Goal: Task Accomplishment & Management: Manage account settings

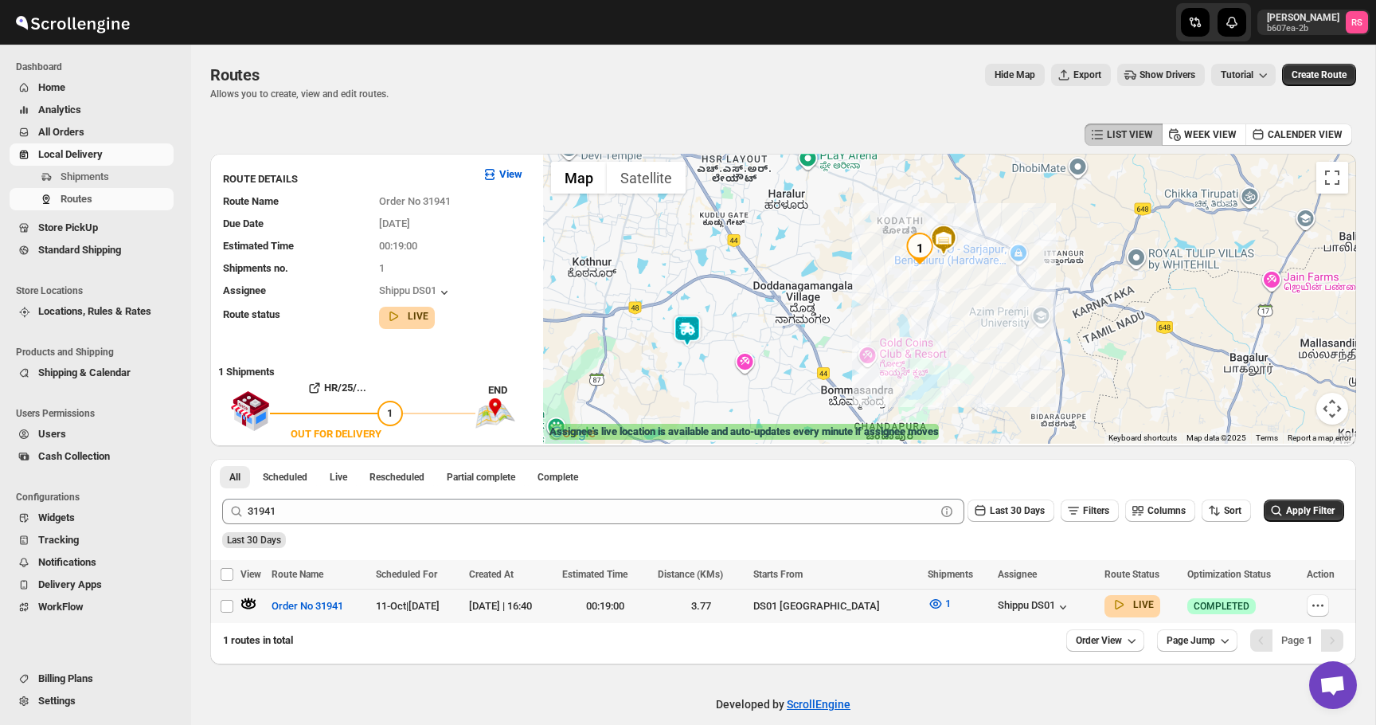
click at [70, 92] on span "Home" at bounding box center [104, 88] width 132 height 16
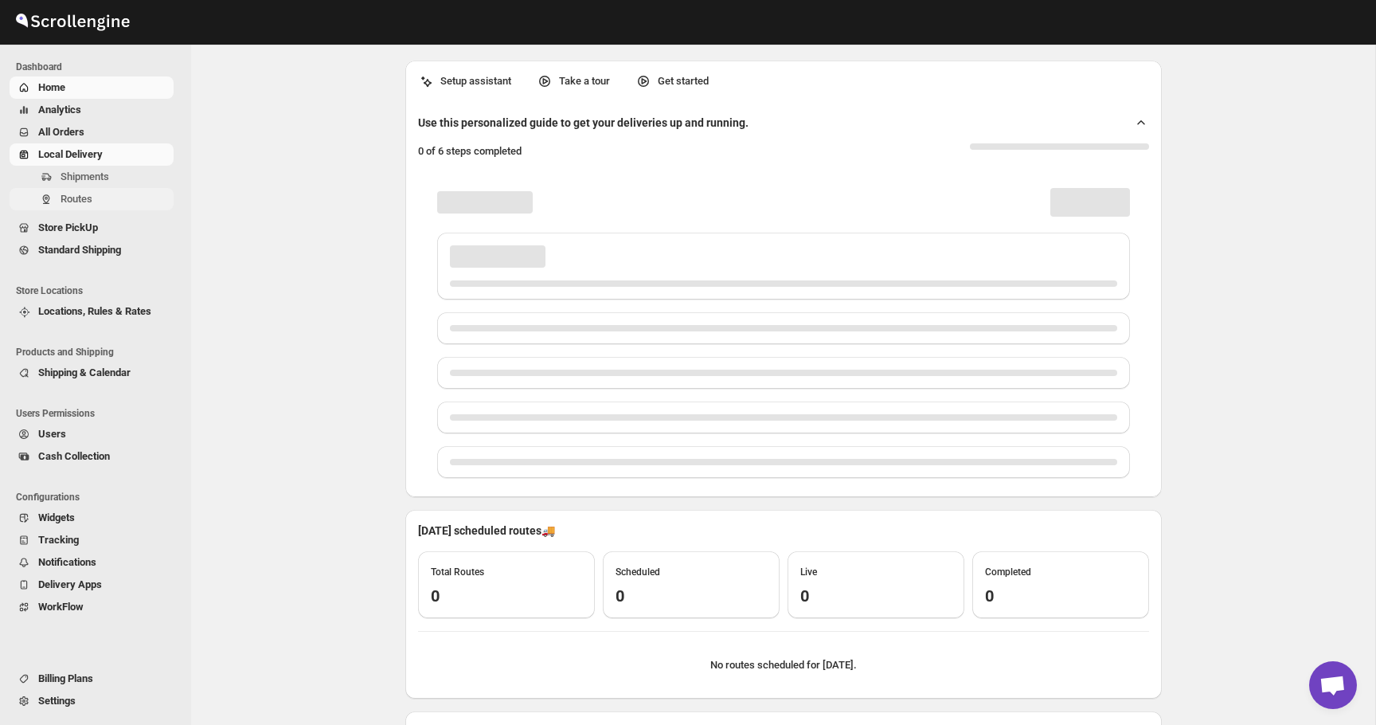
click at [85, 192] on span "Routes" at bounding box center [116, 199] width 110 height 16
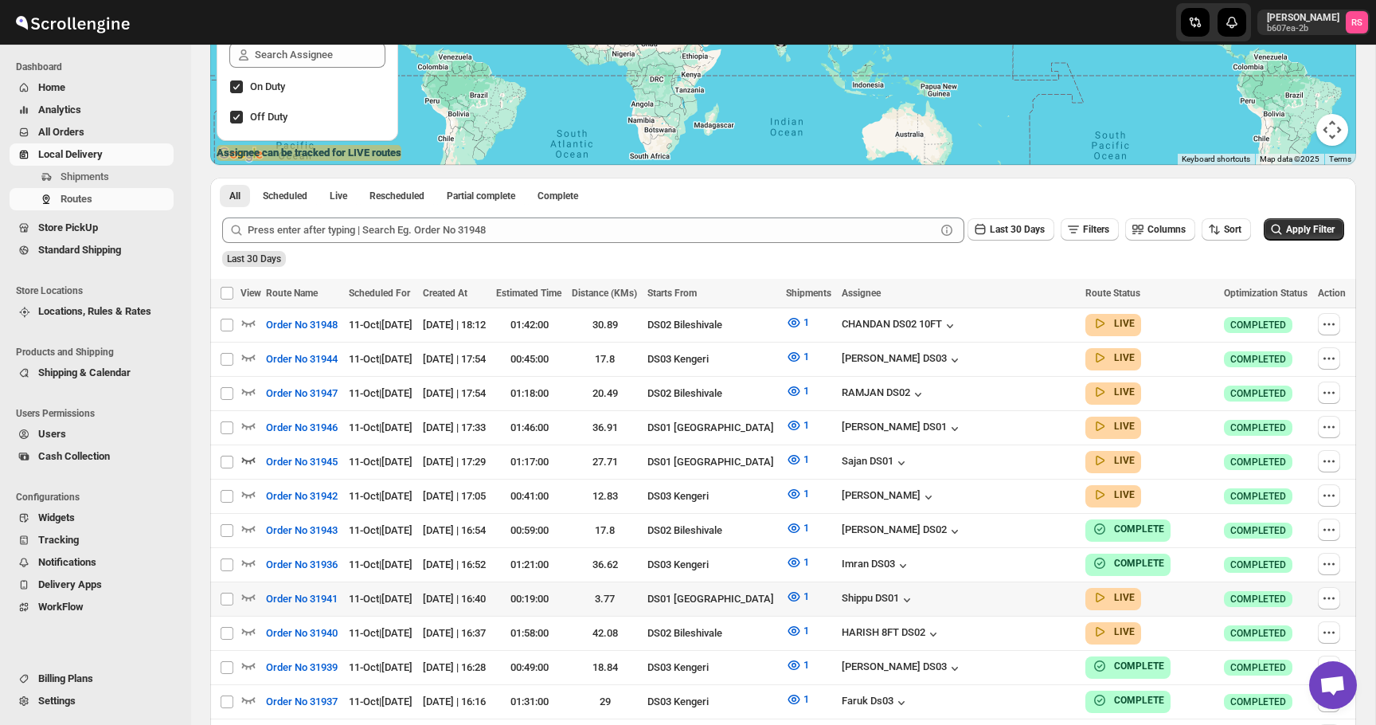
scroll to position [282, 0]
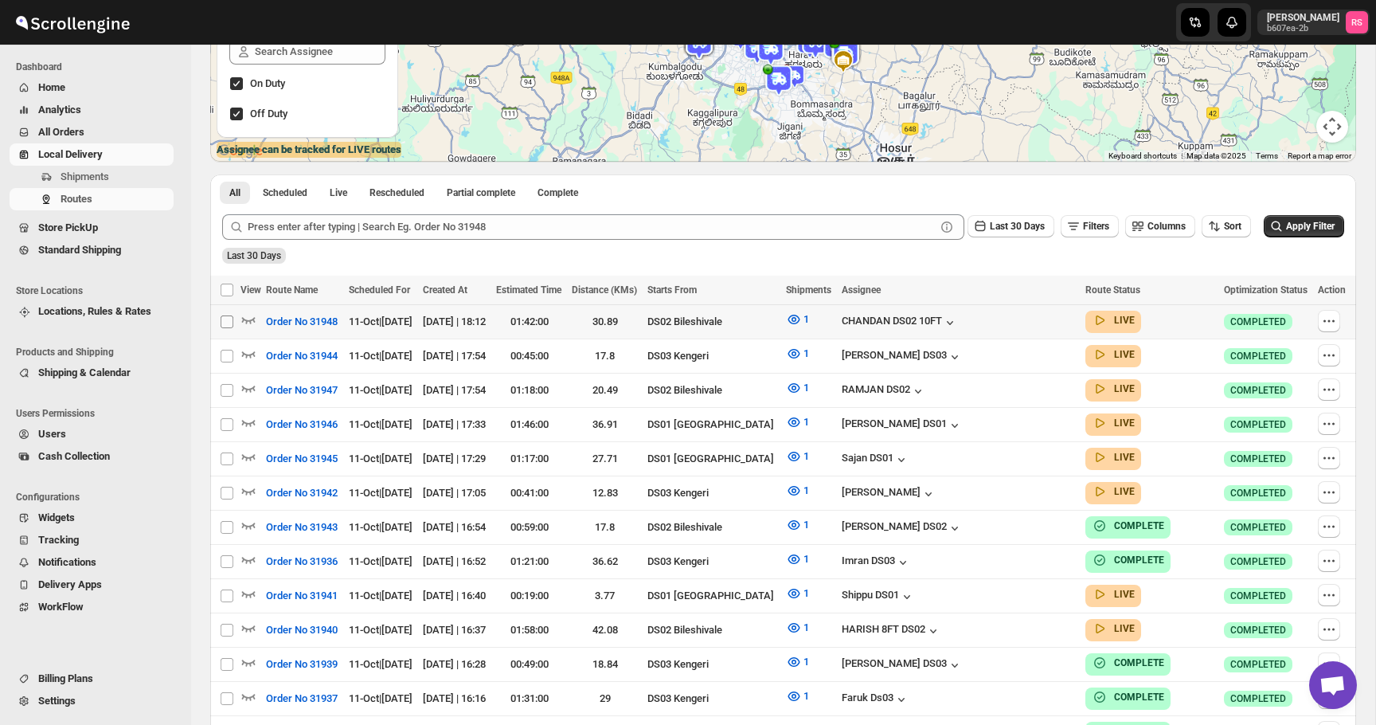
click at [225, 320] on input "Select route" at bounding box center [227, 321] width 13 height 13
checkbox input "true"
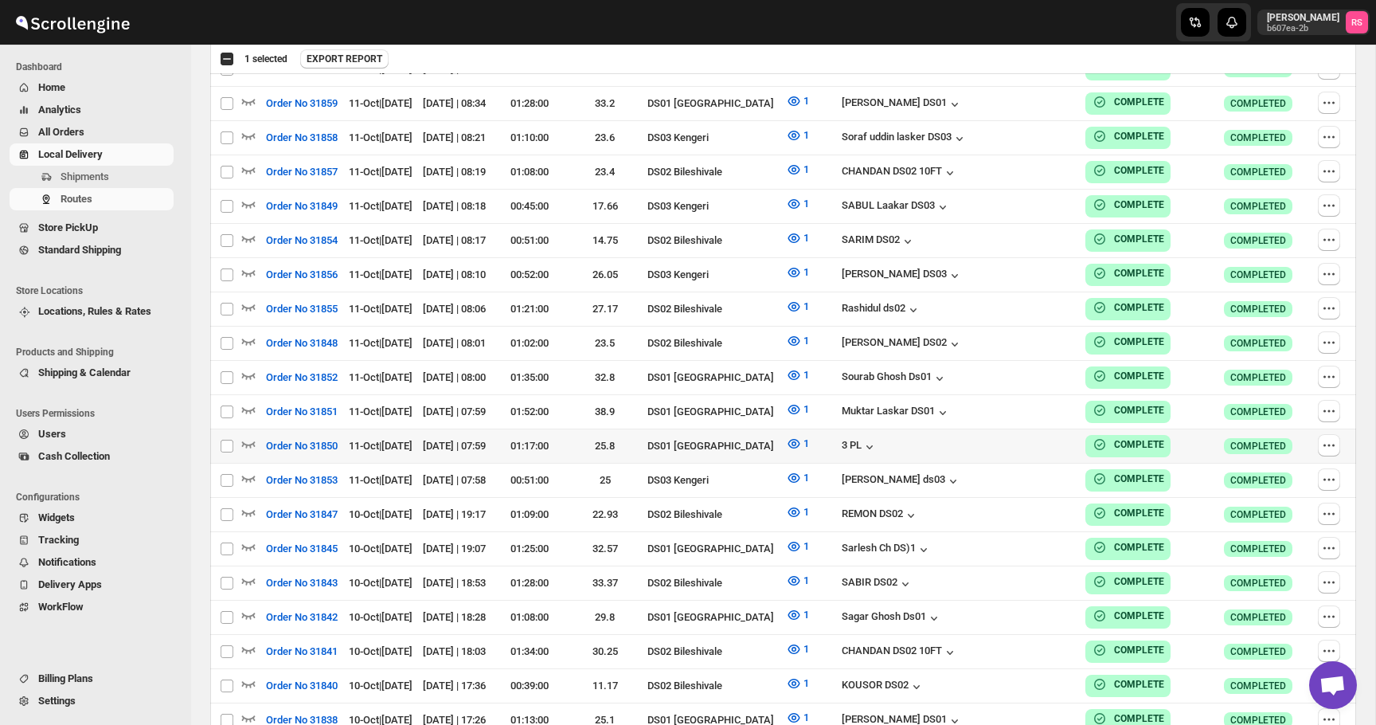
scroll to position [3484, 0]
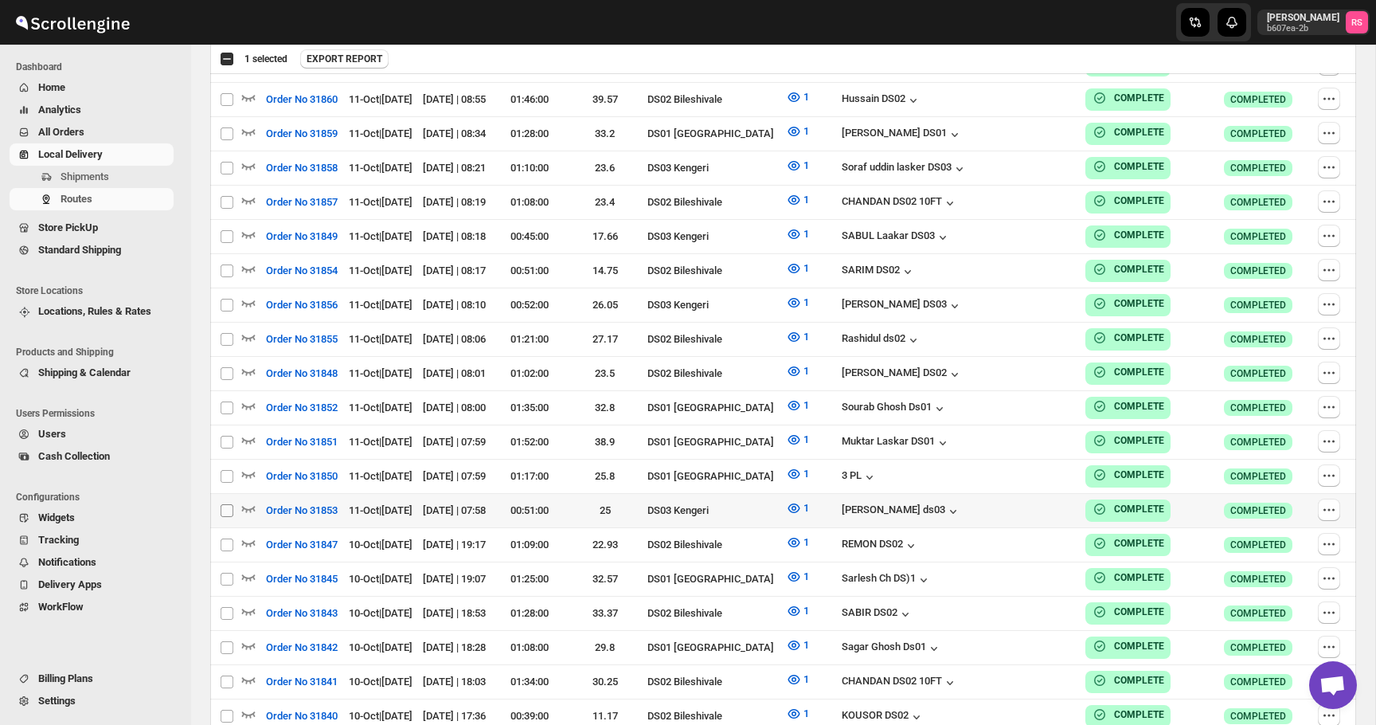
click at [226, 504] on input "Select route" at bounding box center [227, 510] width 13 height 13
checkbox input "true"
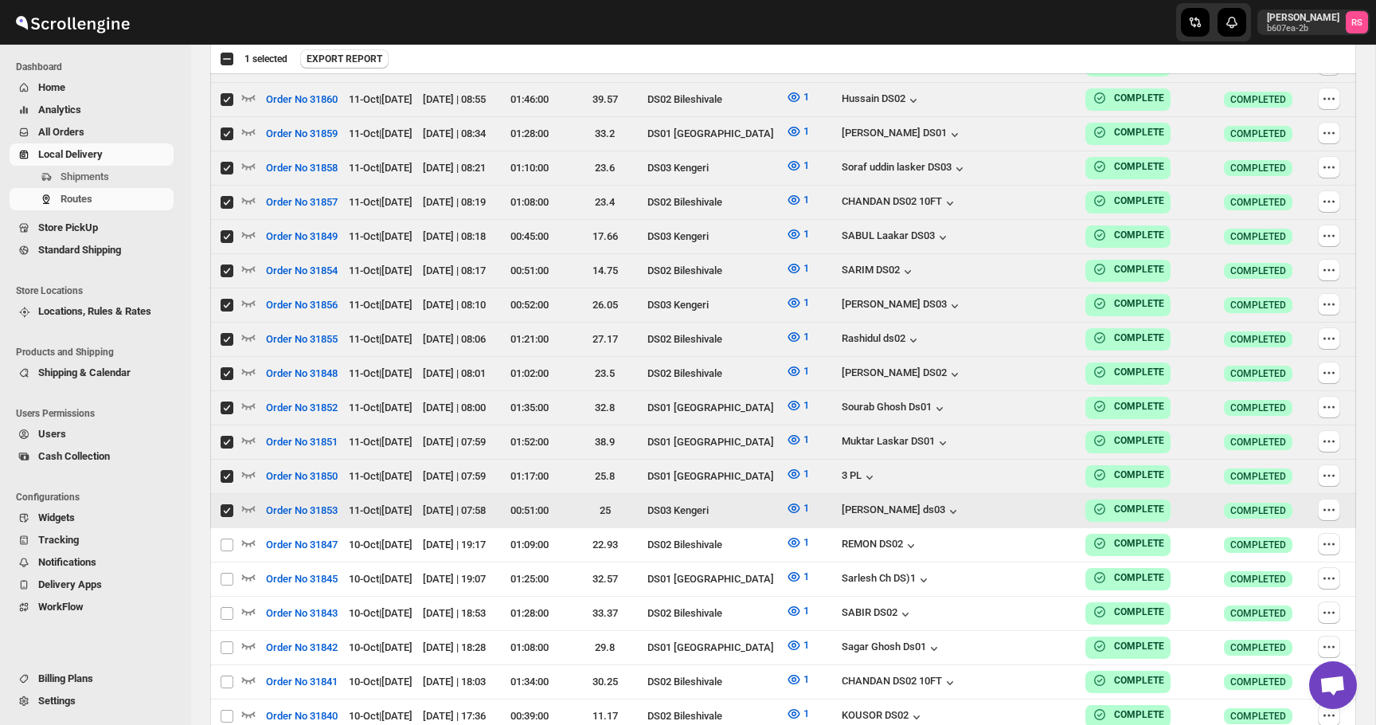
checkbox input "true"
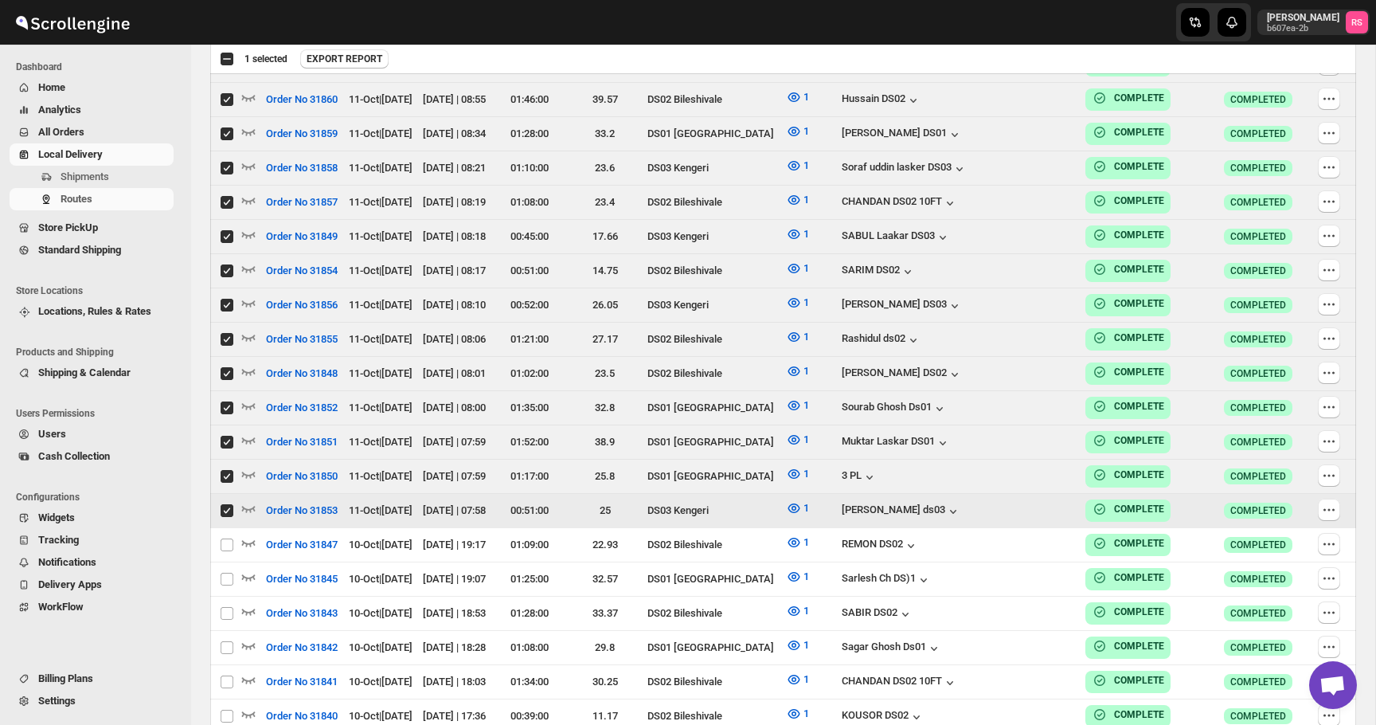
checkbox input "true"
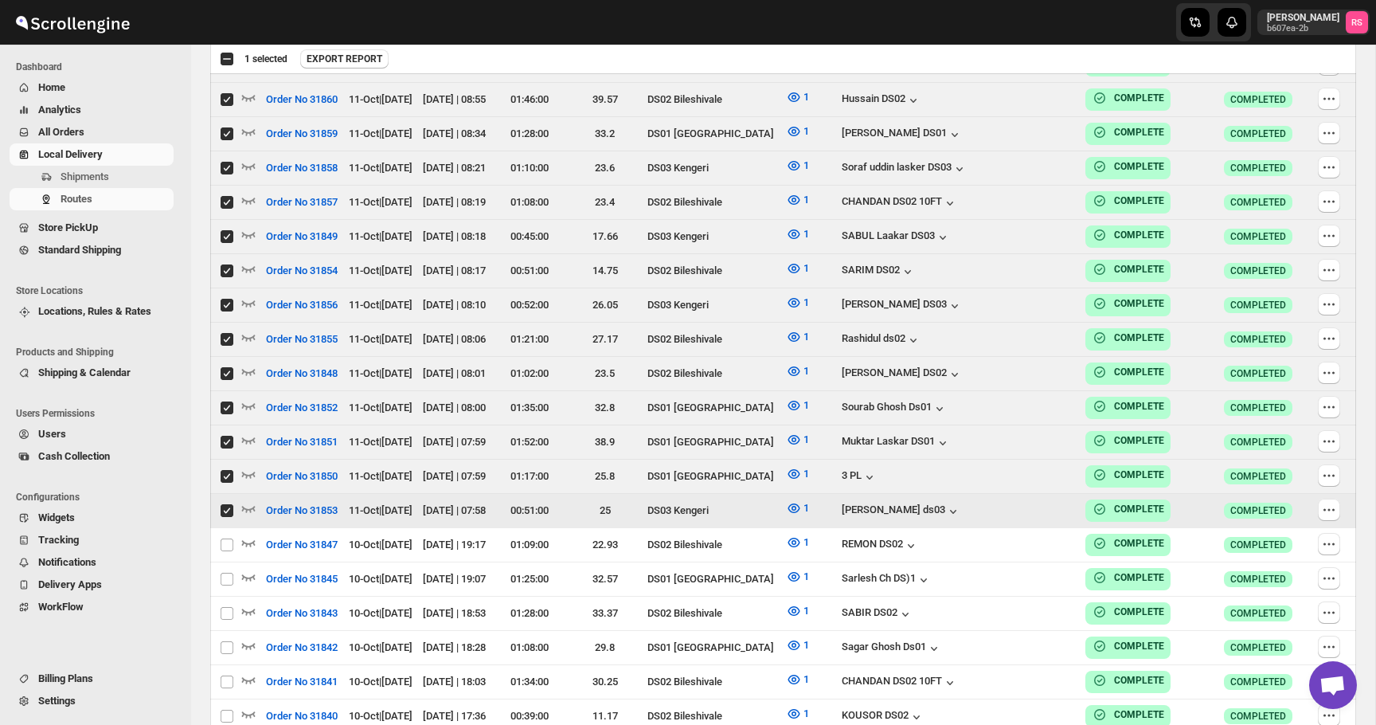
checkbox input "true"
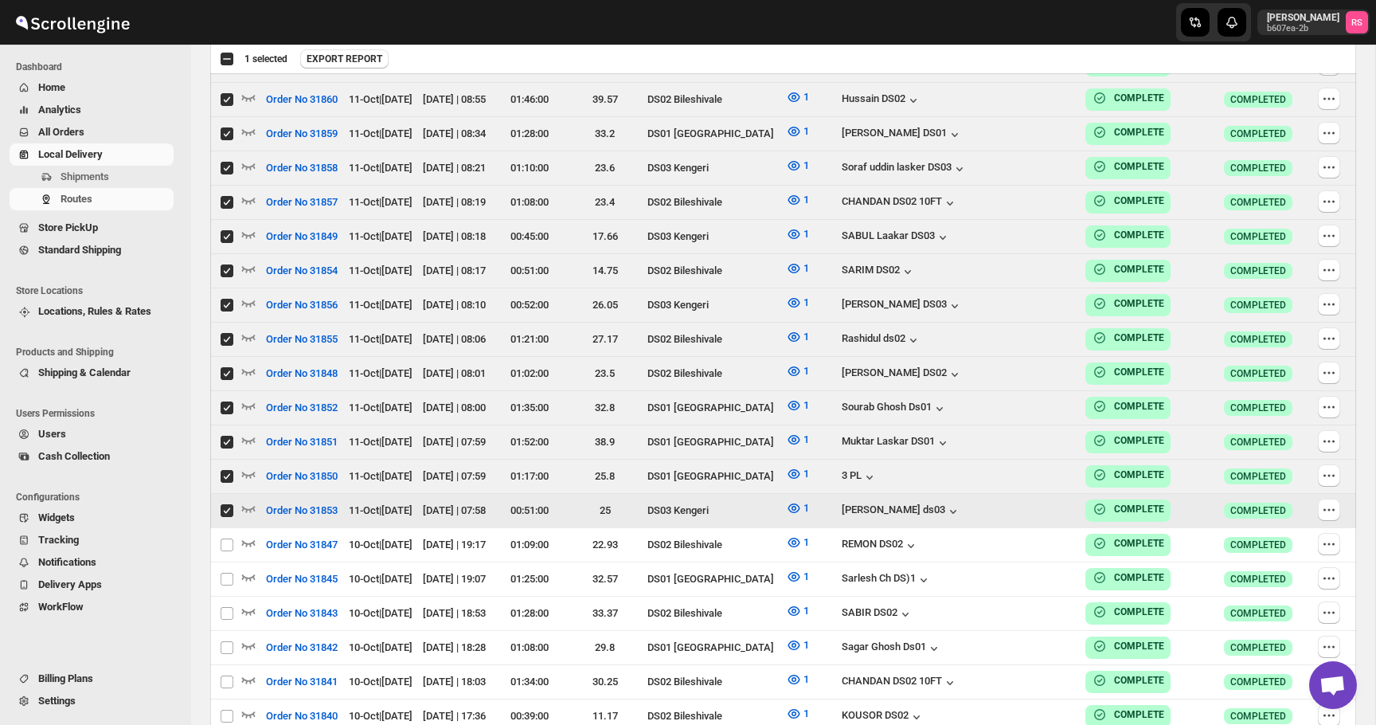
checkbox input "true"
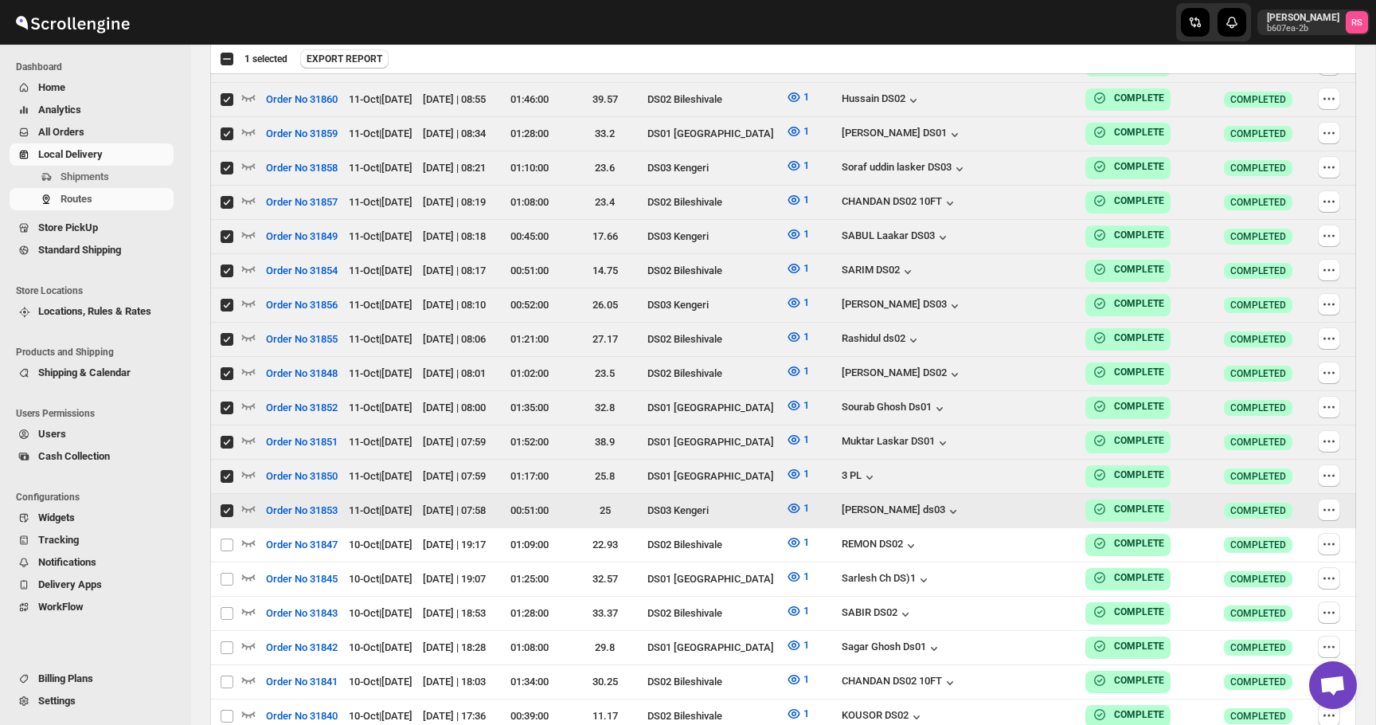
checkbox input "true"
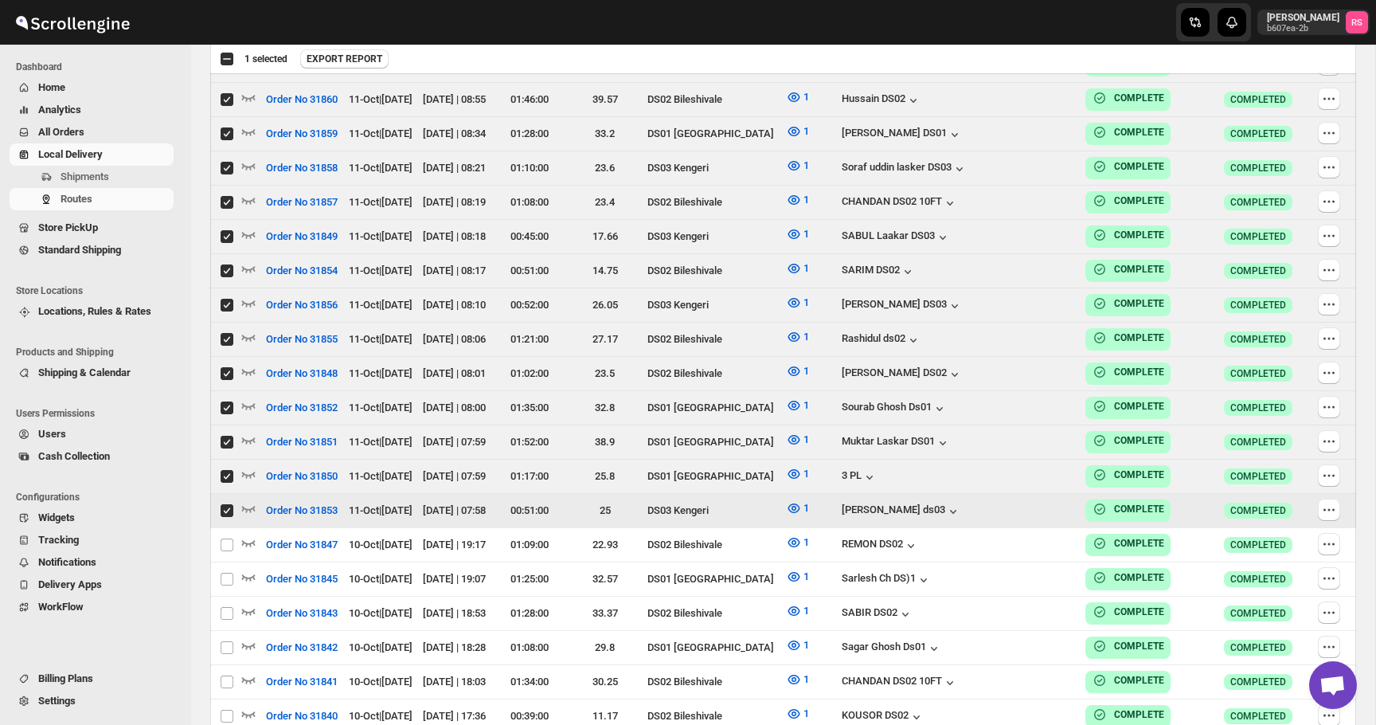
checkbox input "true"
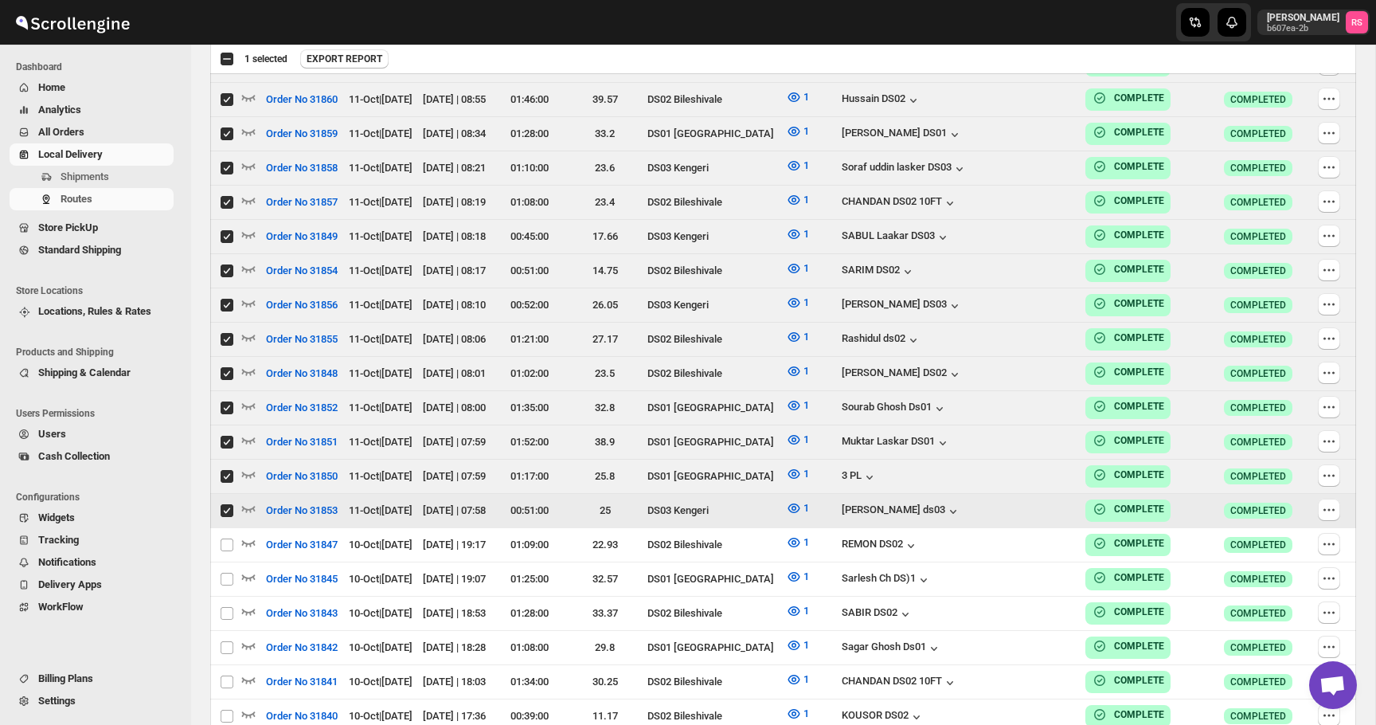
checkbox input "true"
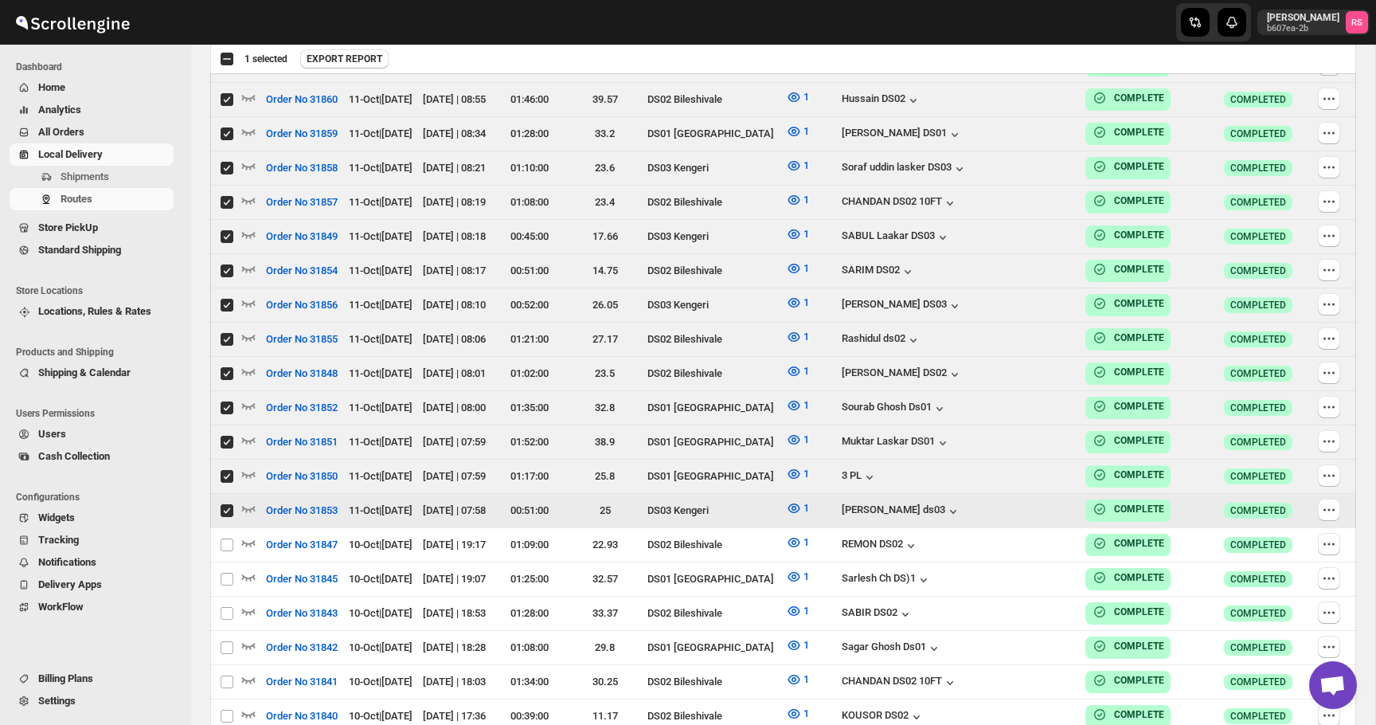
checkbox input "true"
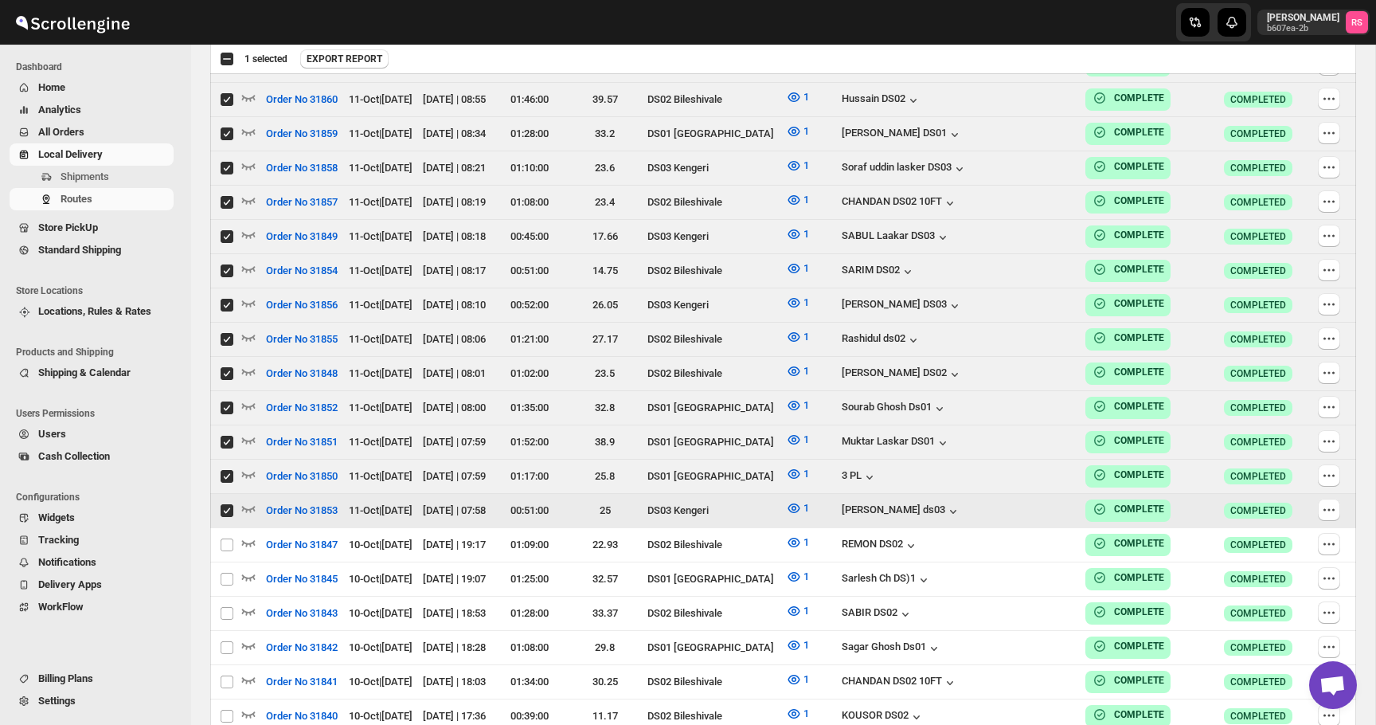
checkbox input "true"
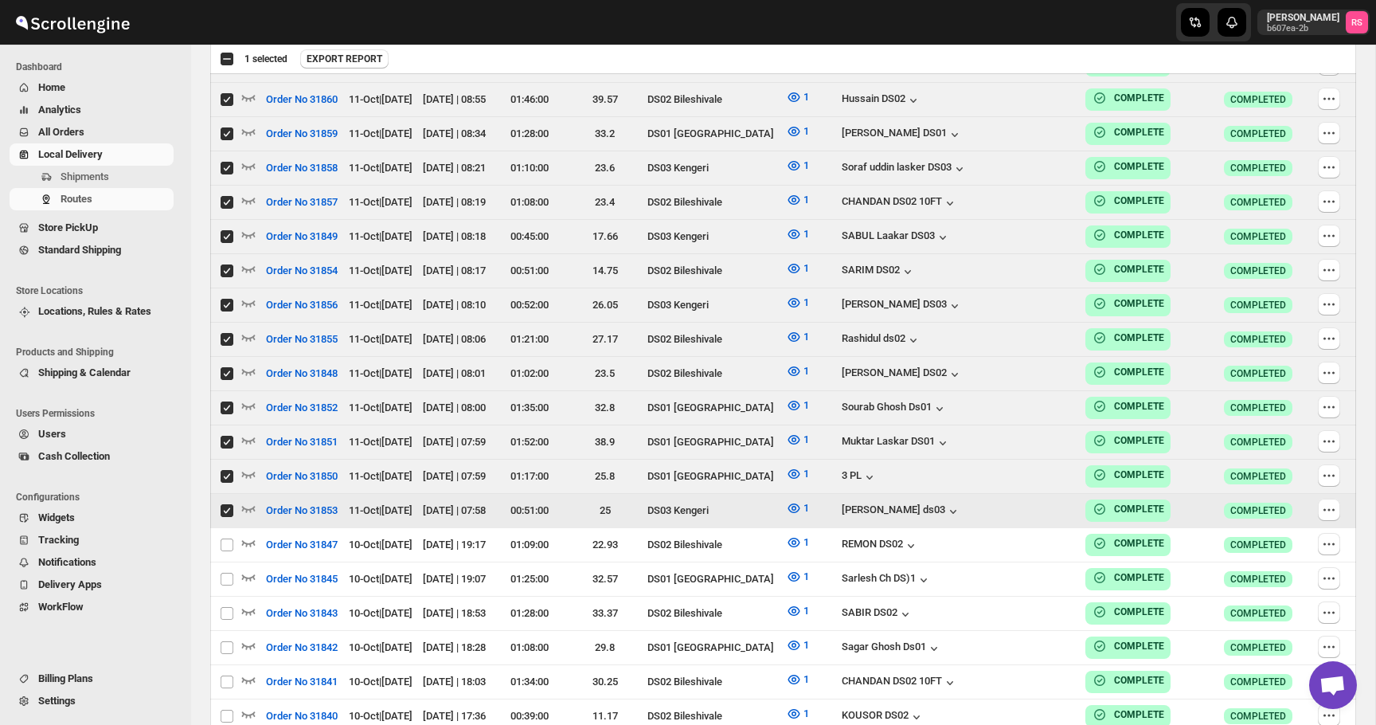
checkbox input "true"
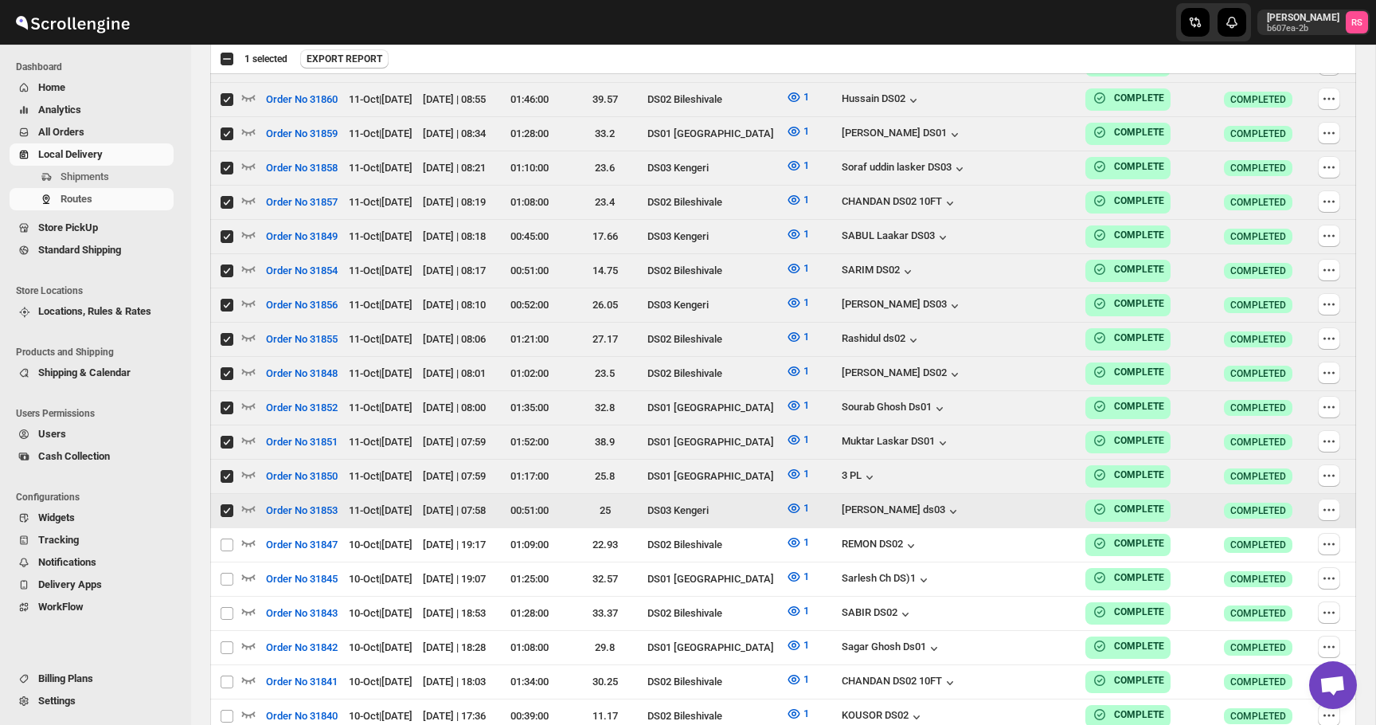
checkbox input "true"
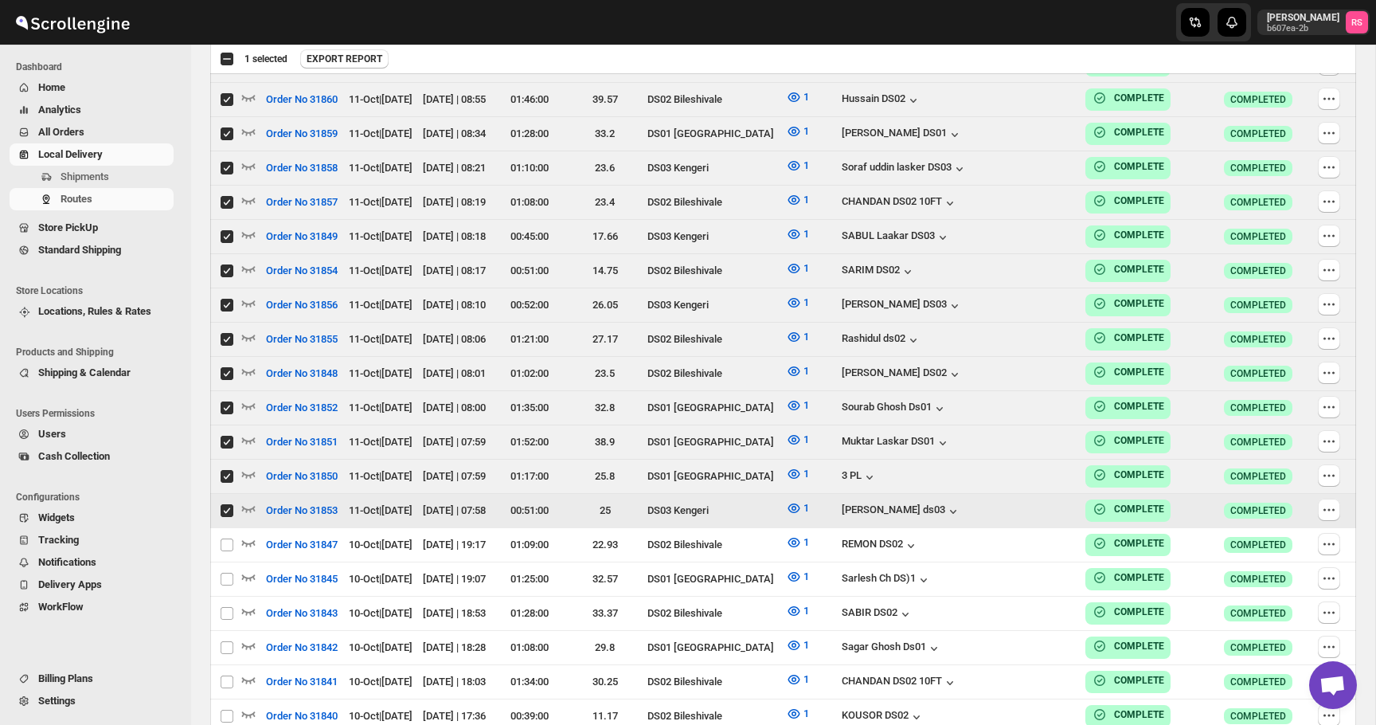
checkbox input "true"
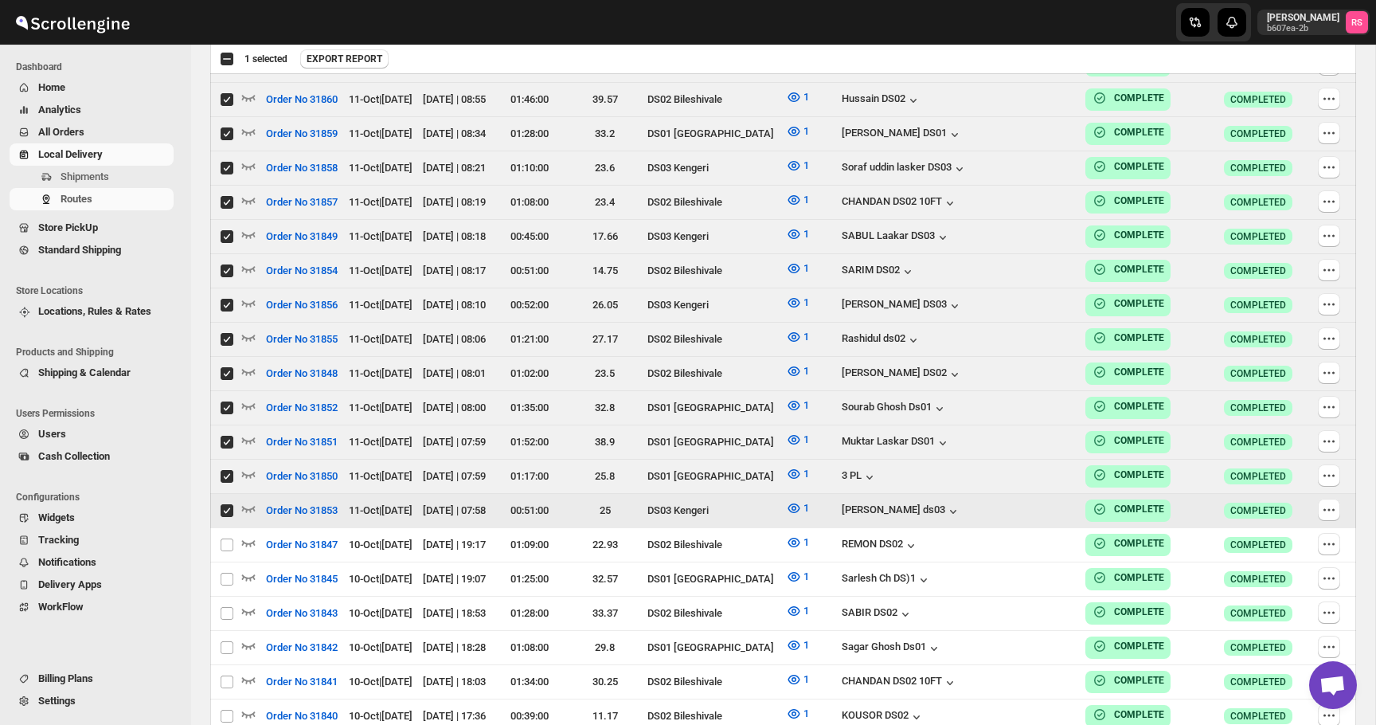
checkbox input "true"
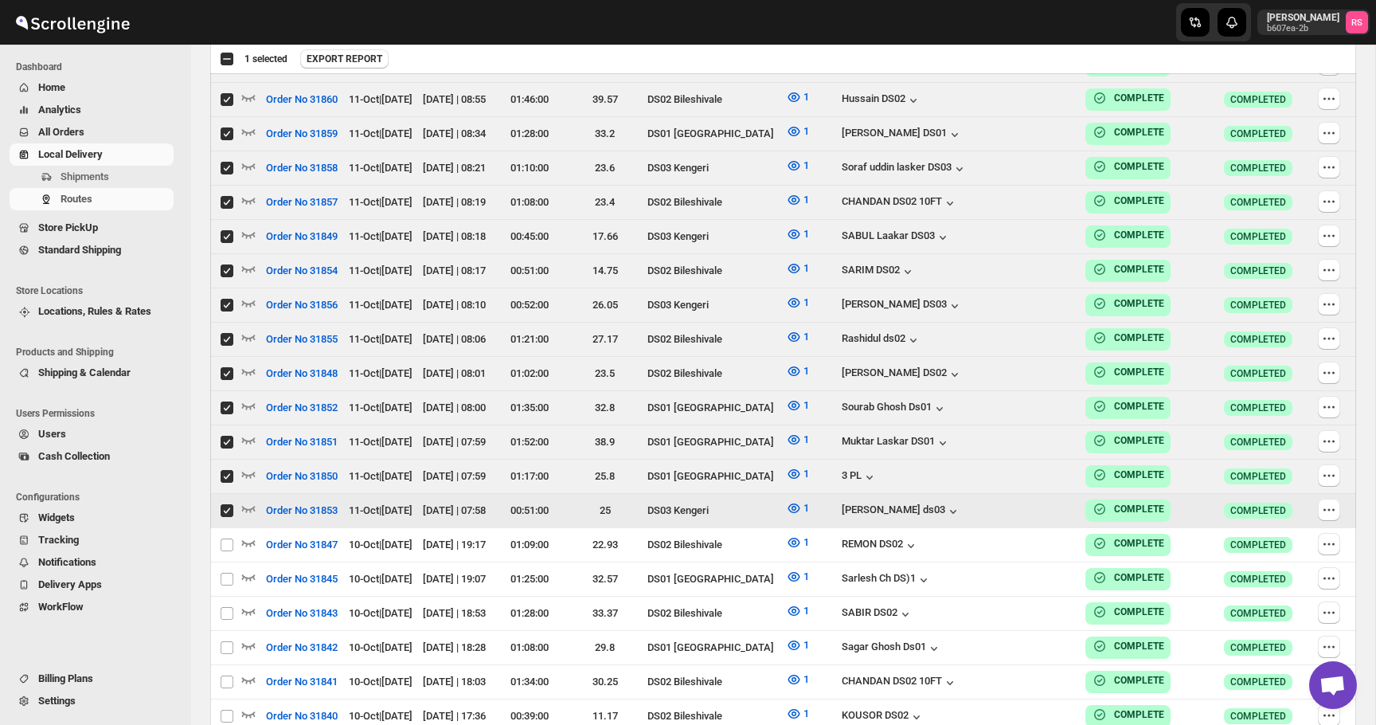
checkbox input "true"
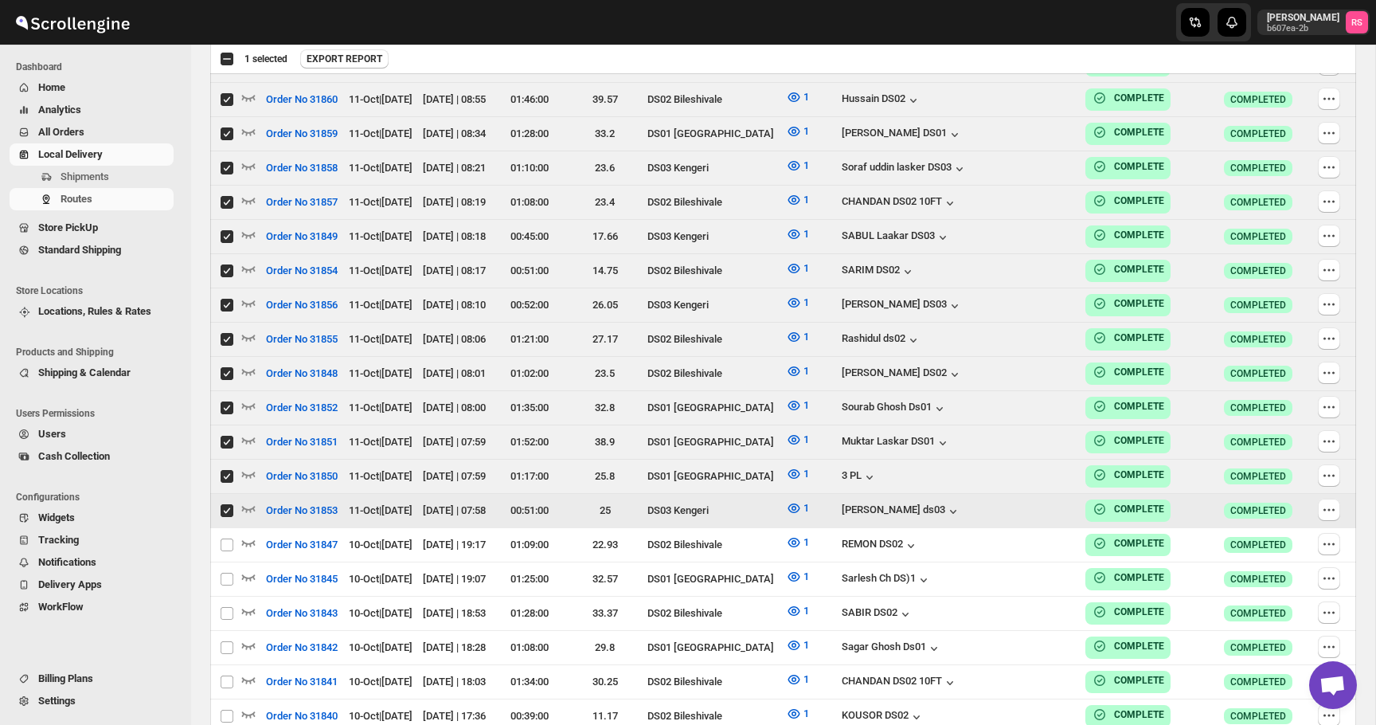
checkbox input "true"
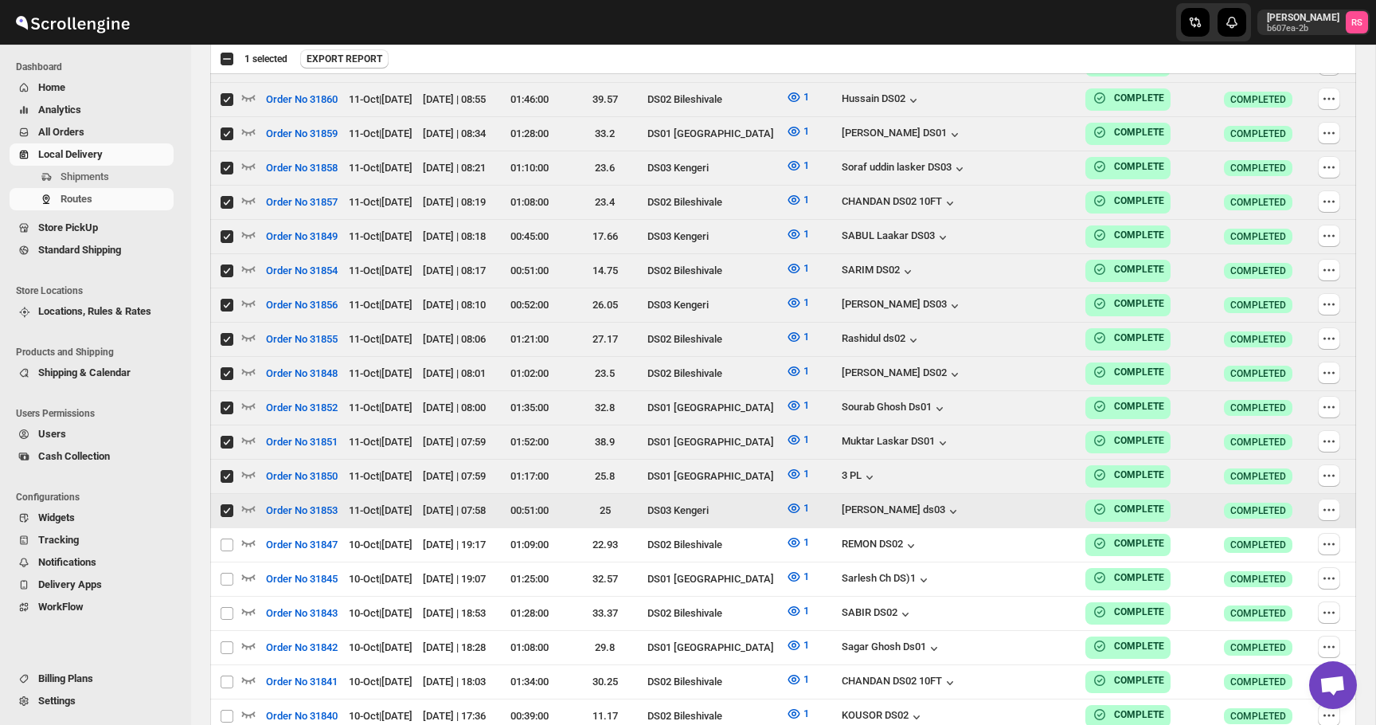
checkbox input "true"
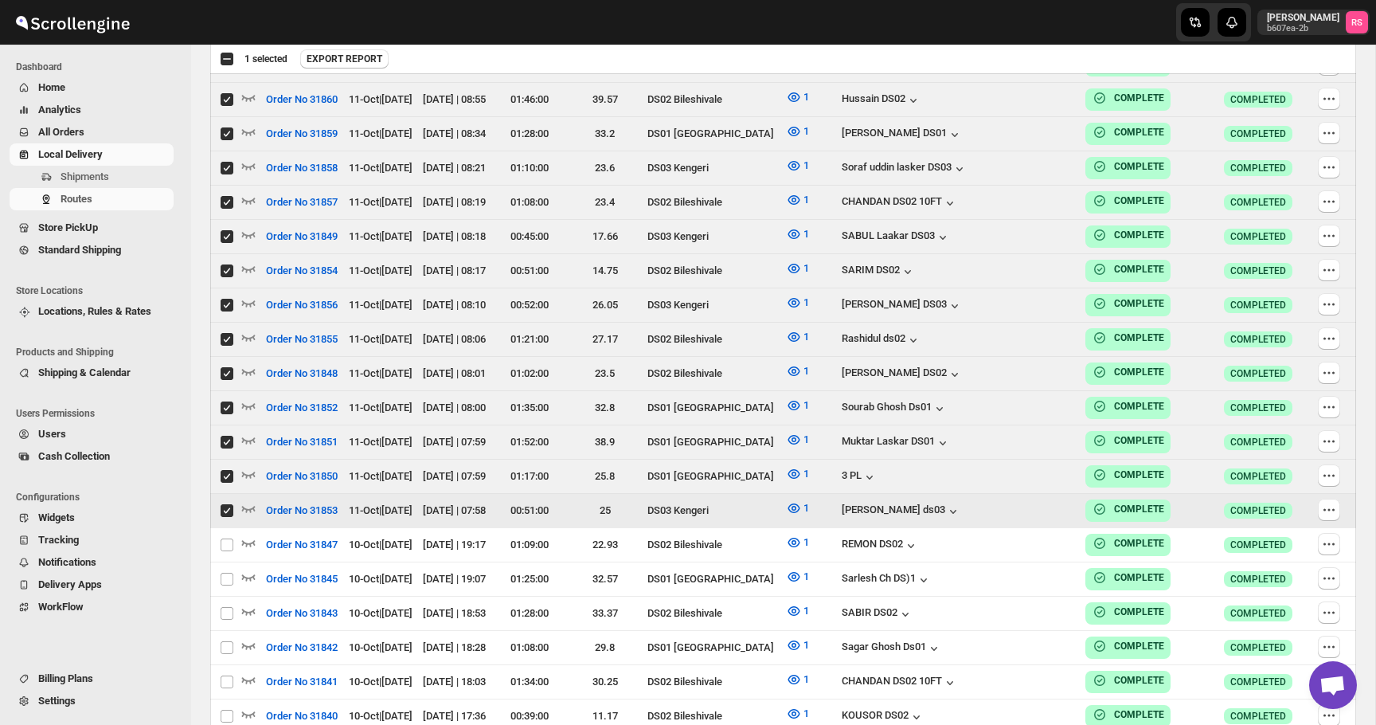
checkbox input "true"
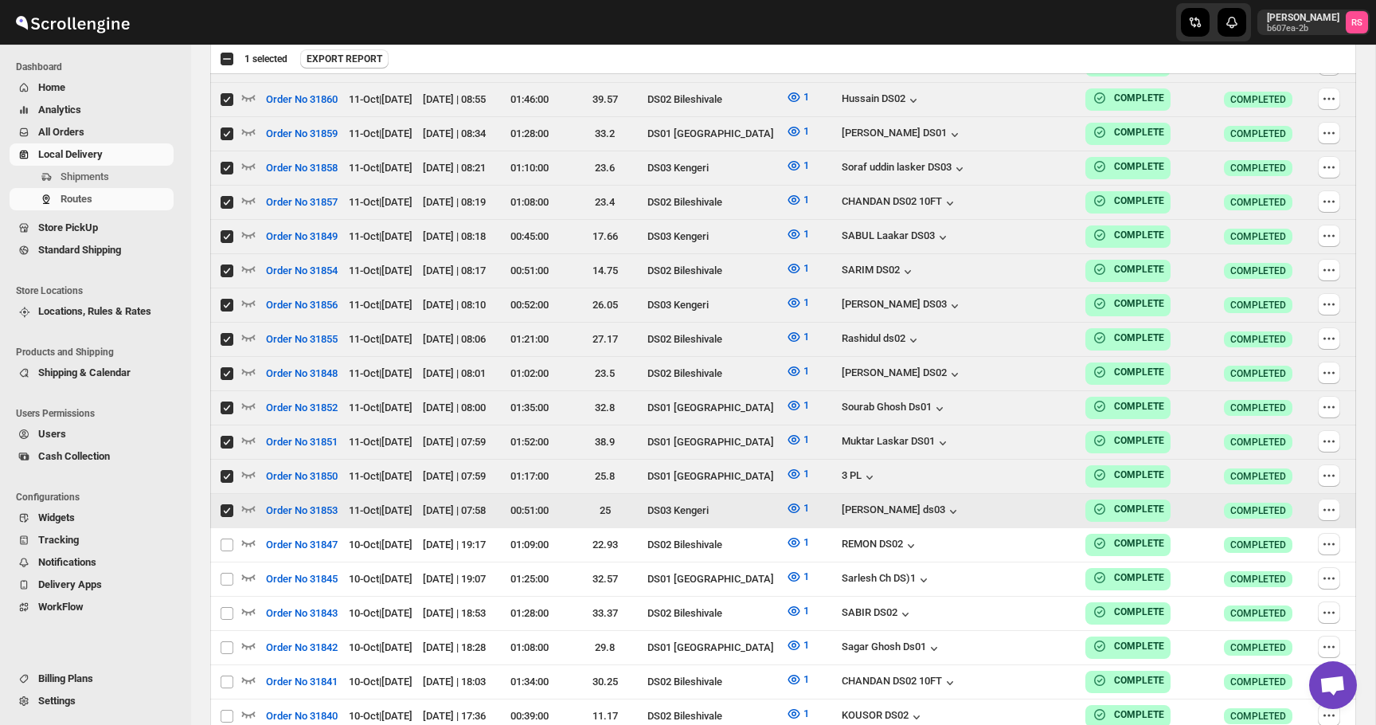
checkbox input "true"
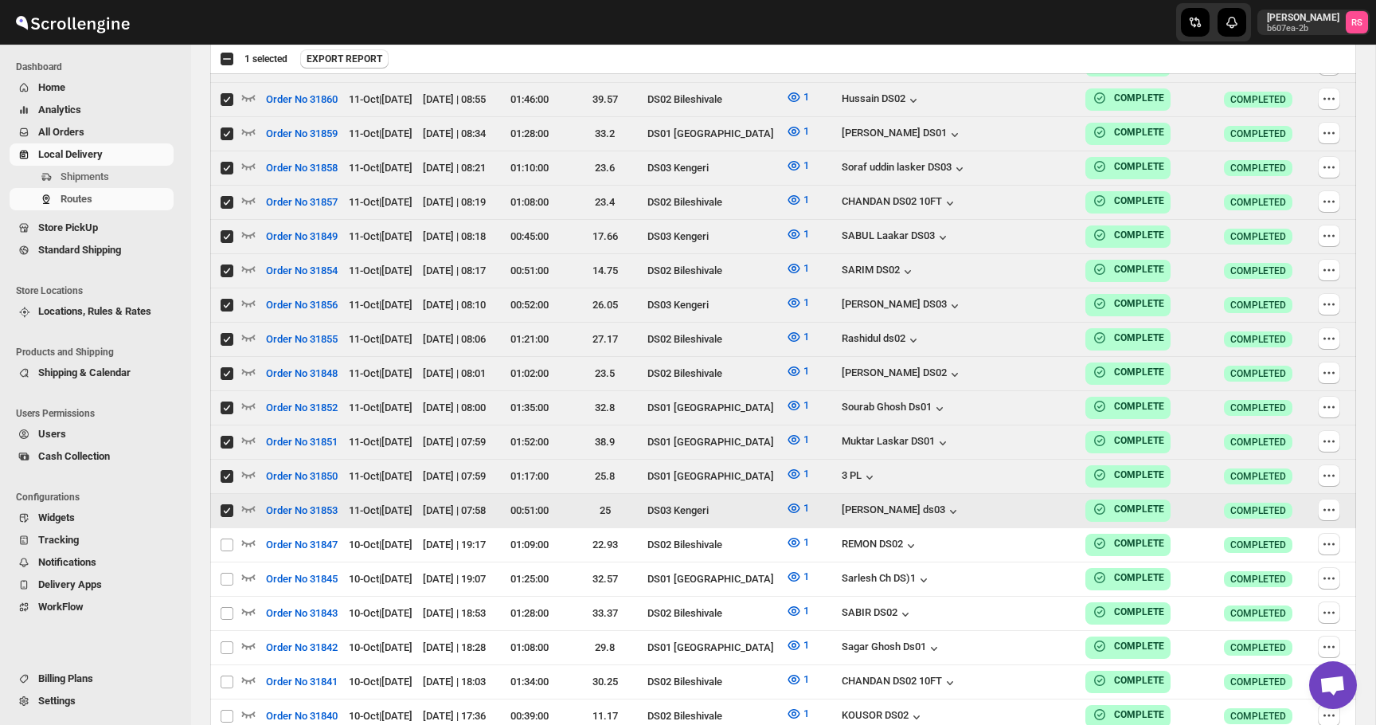
checkbox input "true"
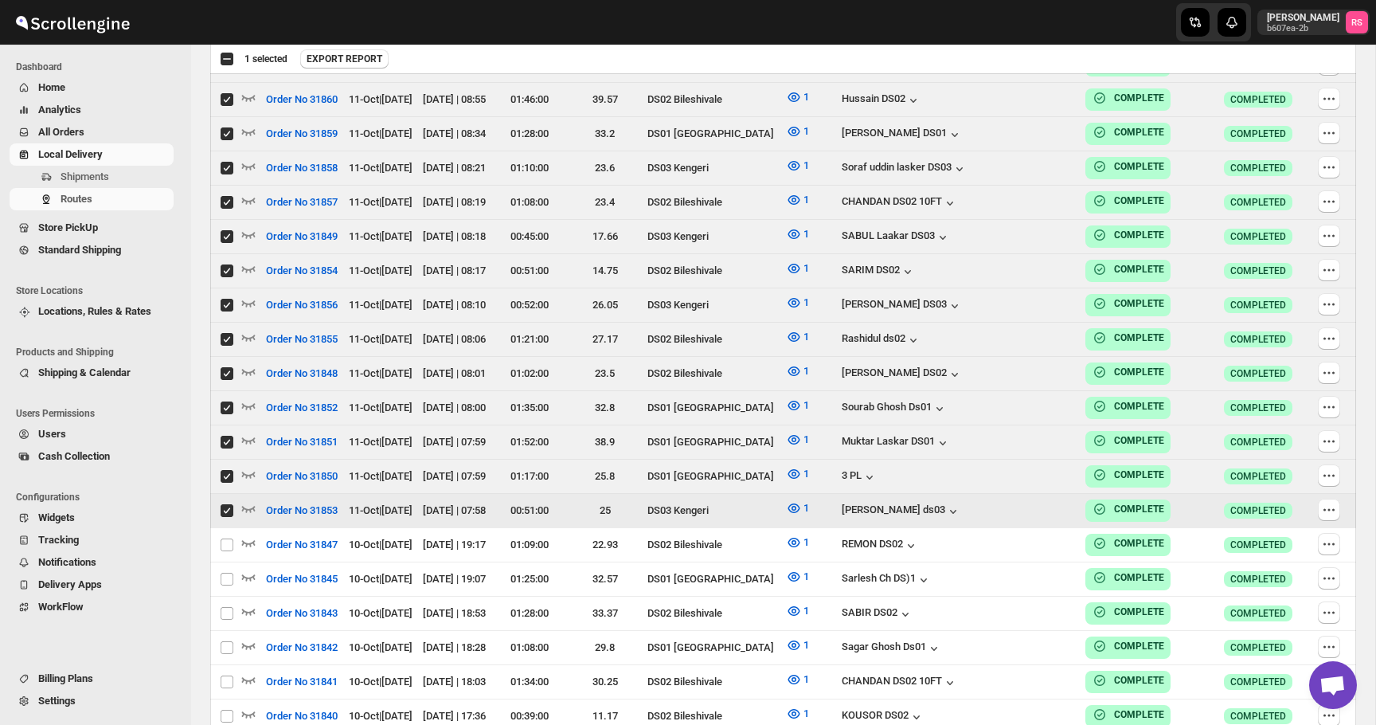
checkbox input "true"
click at [366, 63] on span "EXPORT REPORT" at bounding box center [356, 59] width 76 height 13
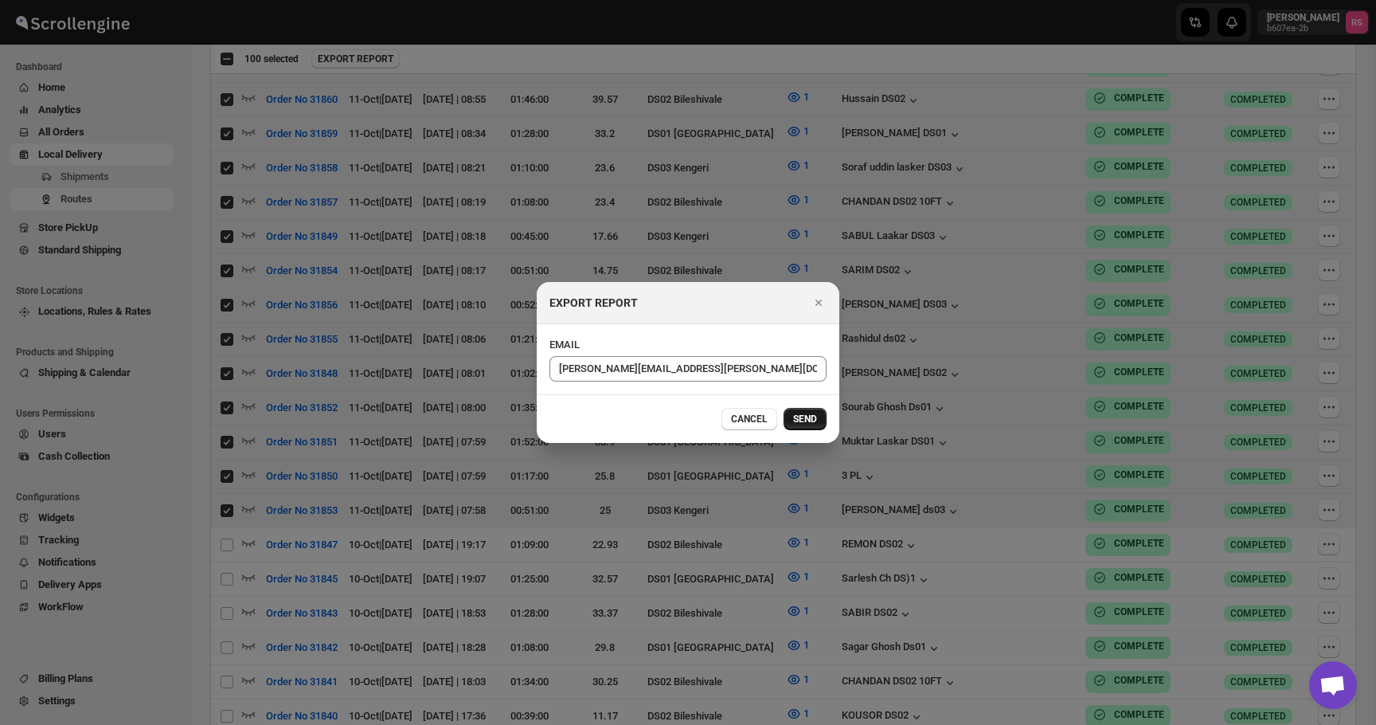
click at [794, 419] on span "SEND" at bounding box center [805, 419] width 24 height 13
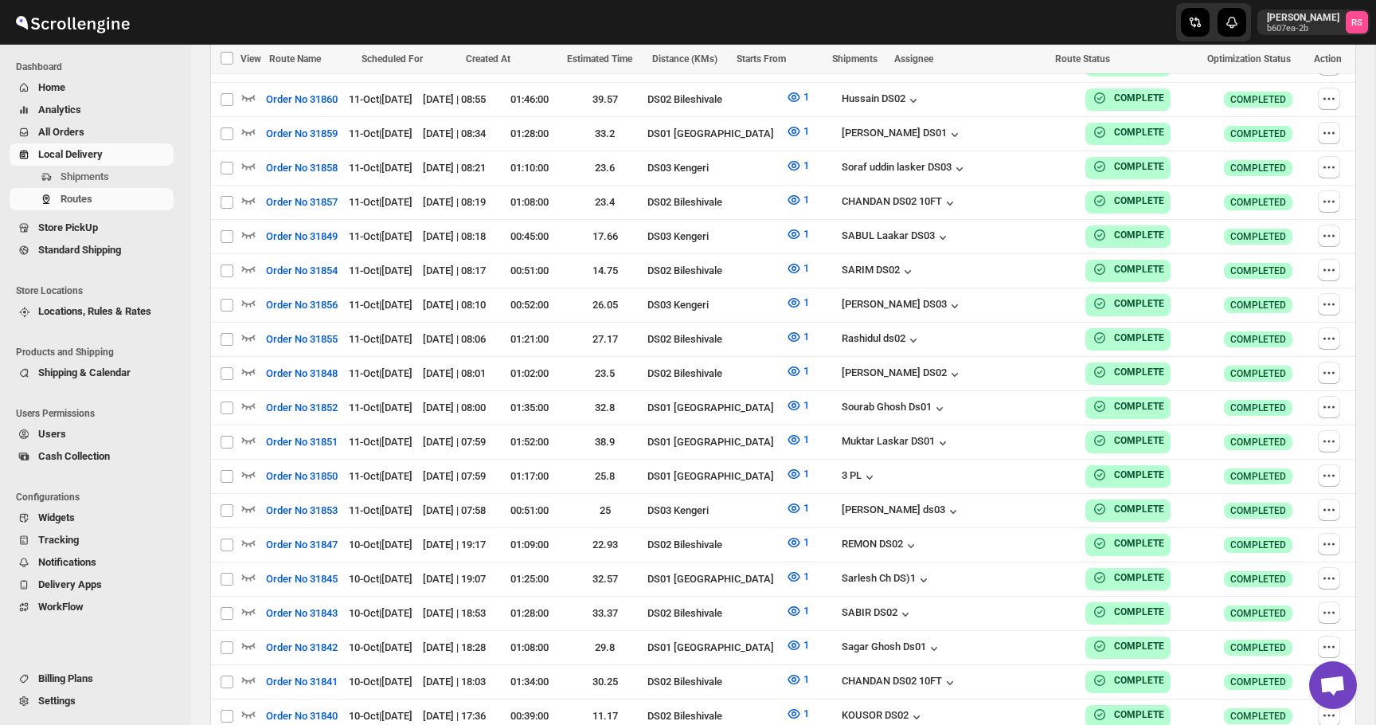
checkbox input "false"
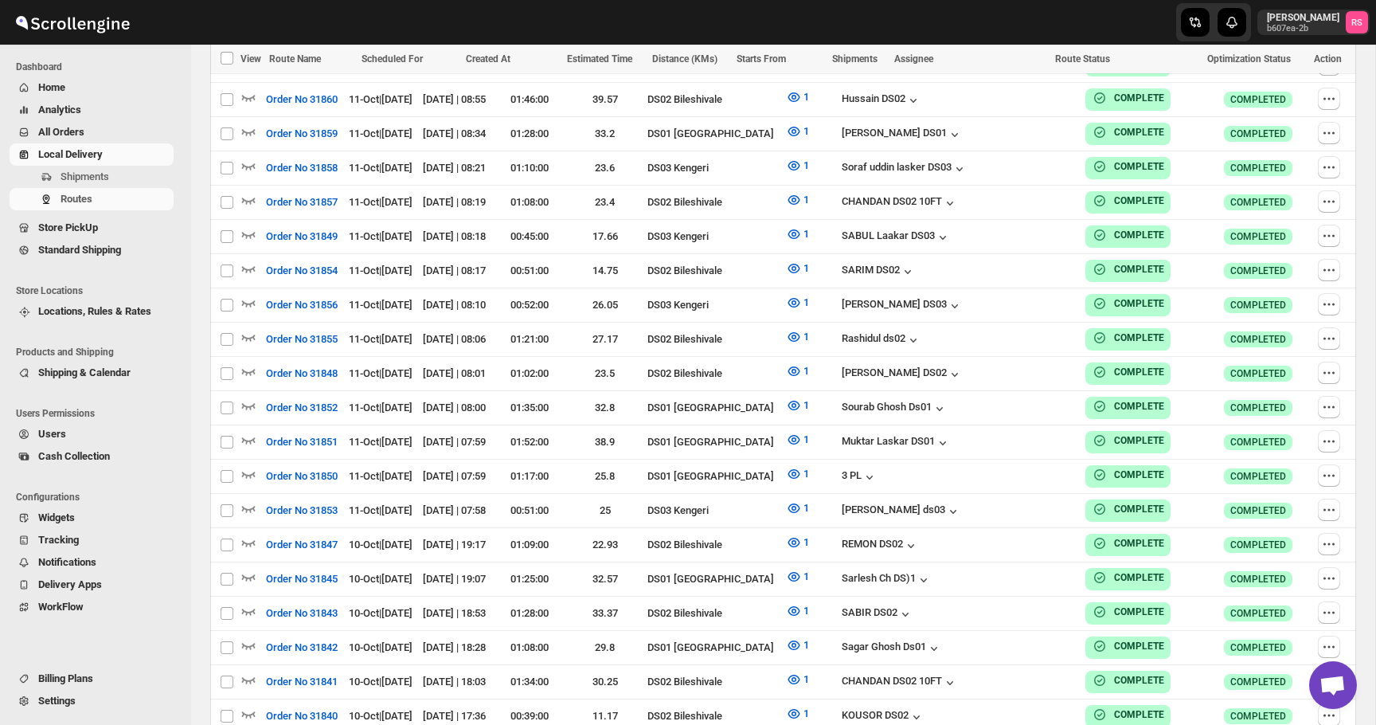
checkbox input "false"
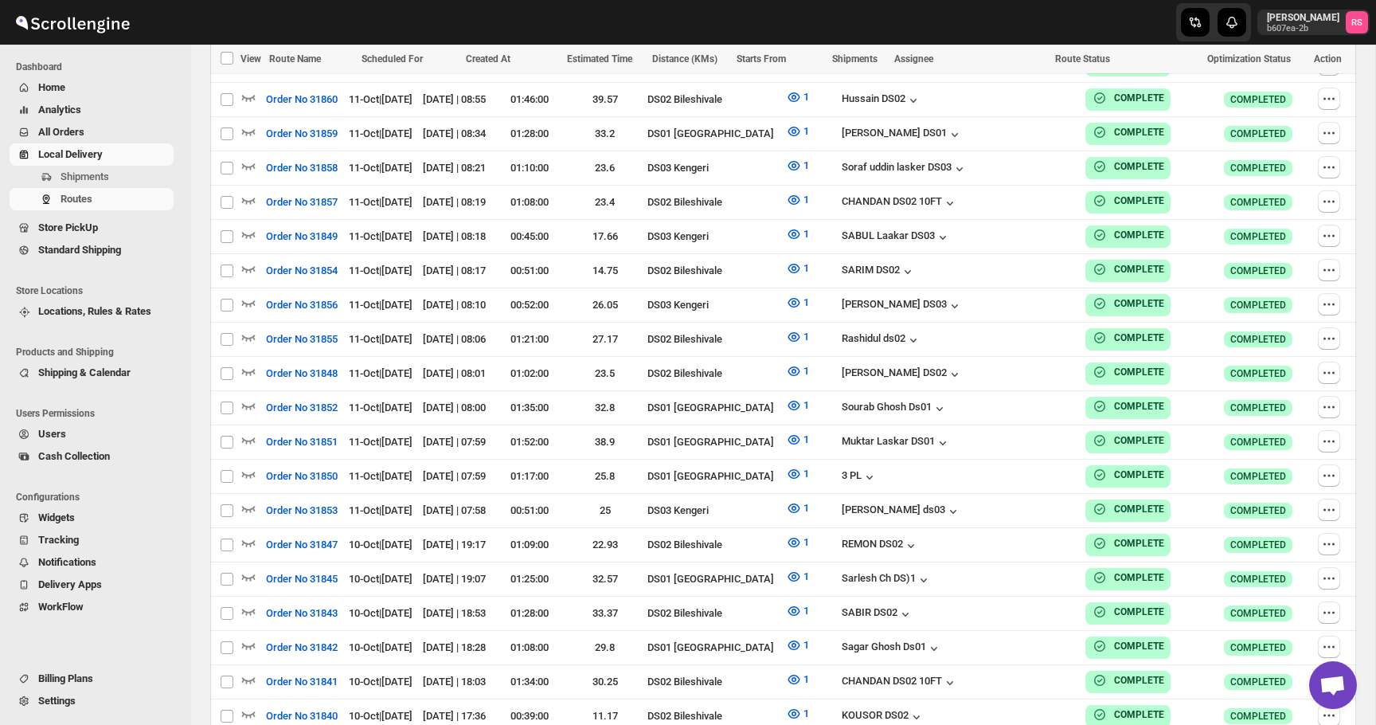
checkbox input "false"
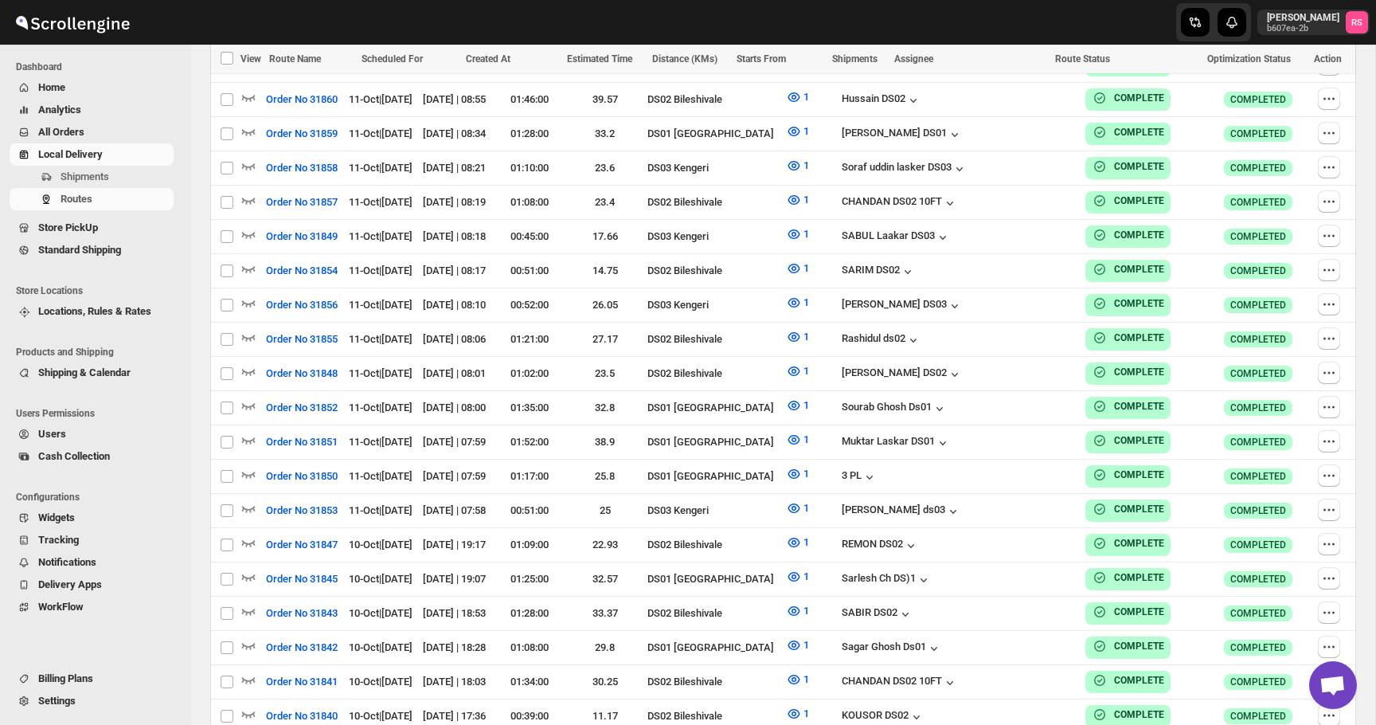
checkbox input "false"
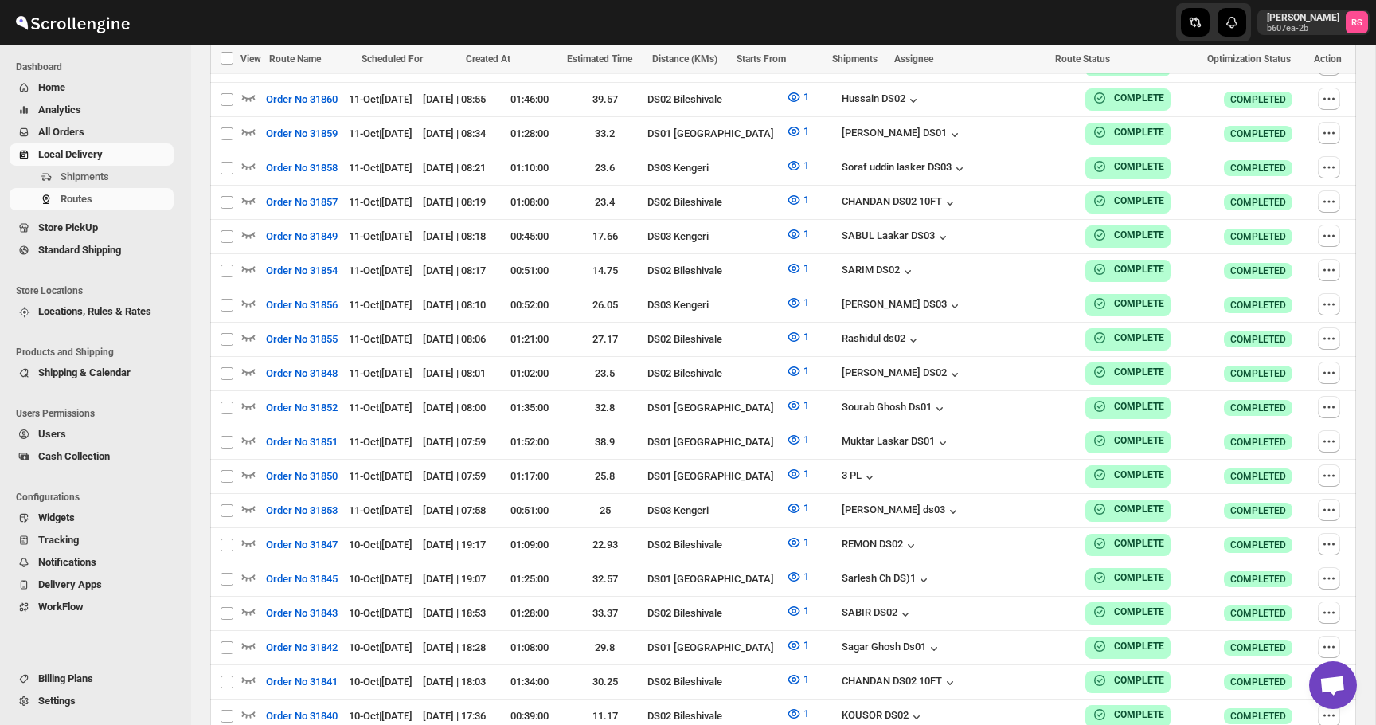
checkbox input "false"
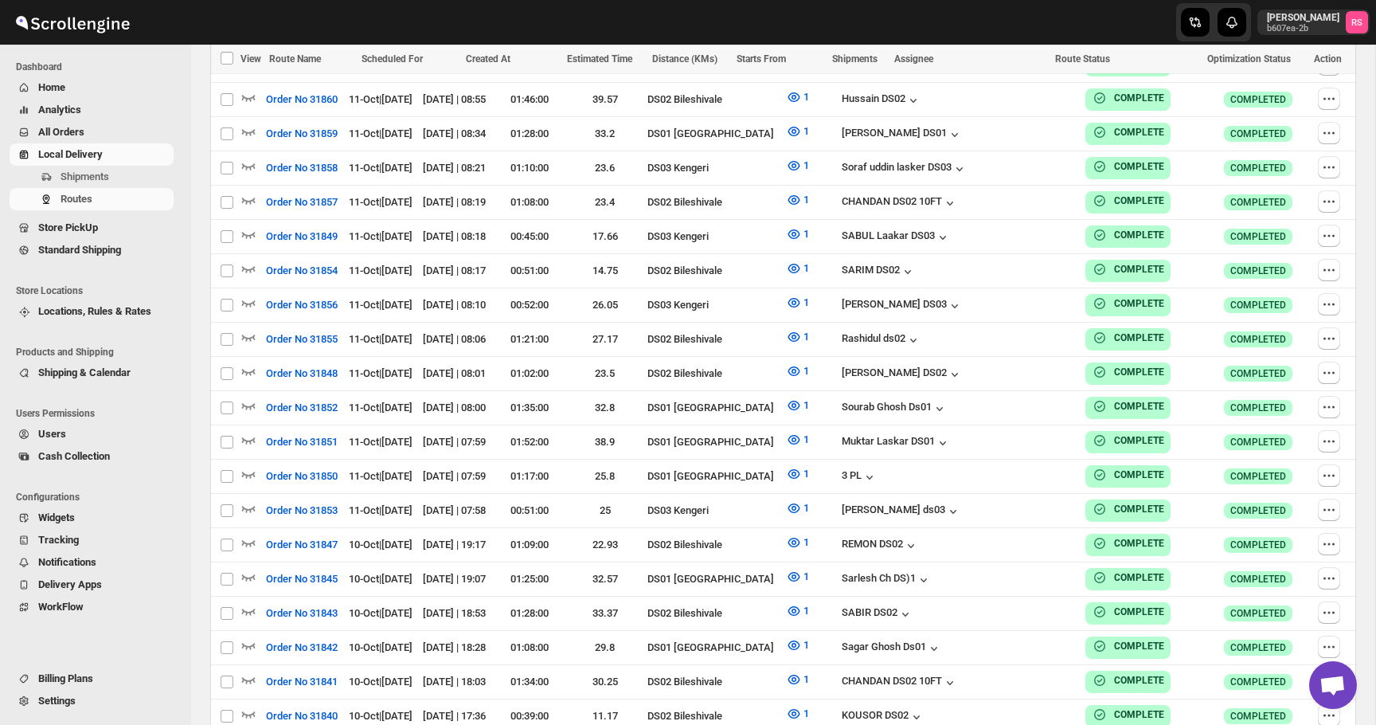
checkbox input "false"
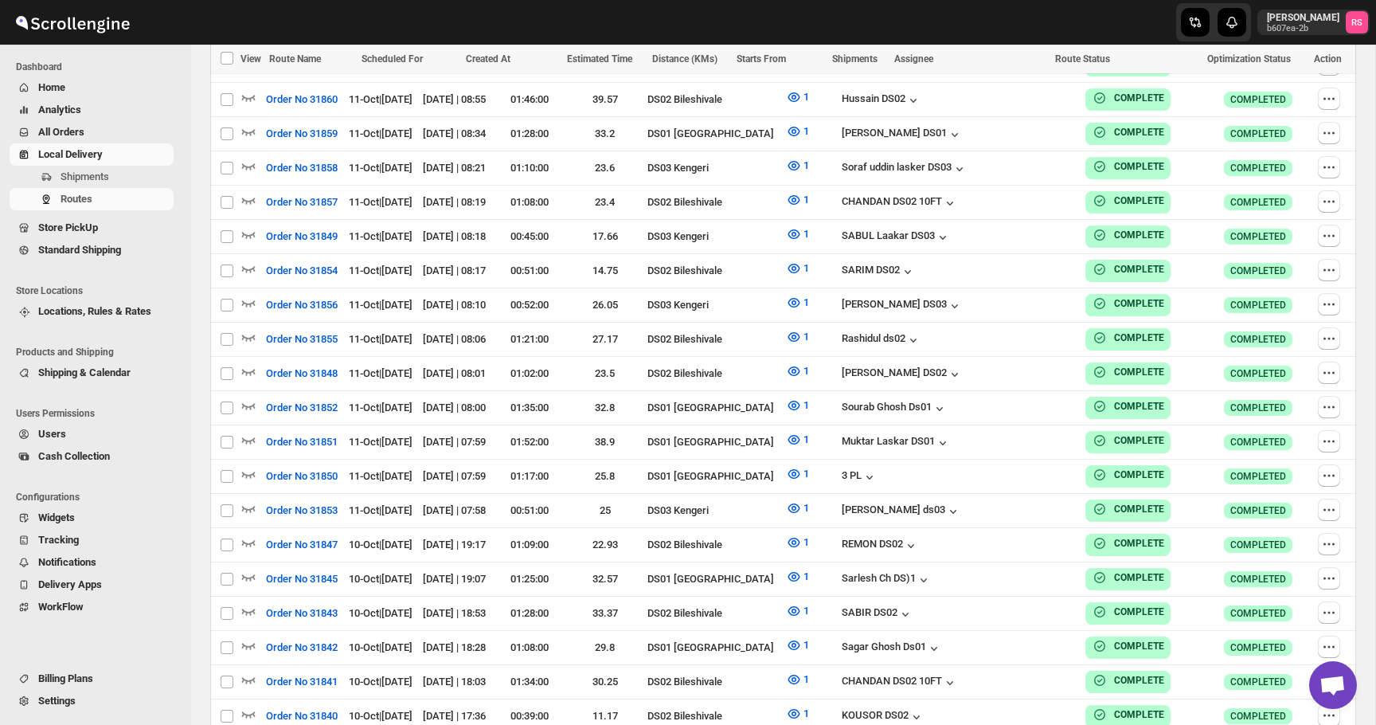
checkbox input "false"
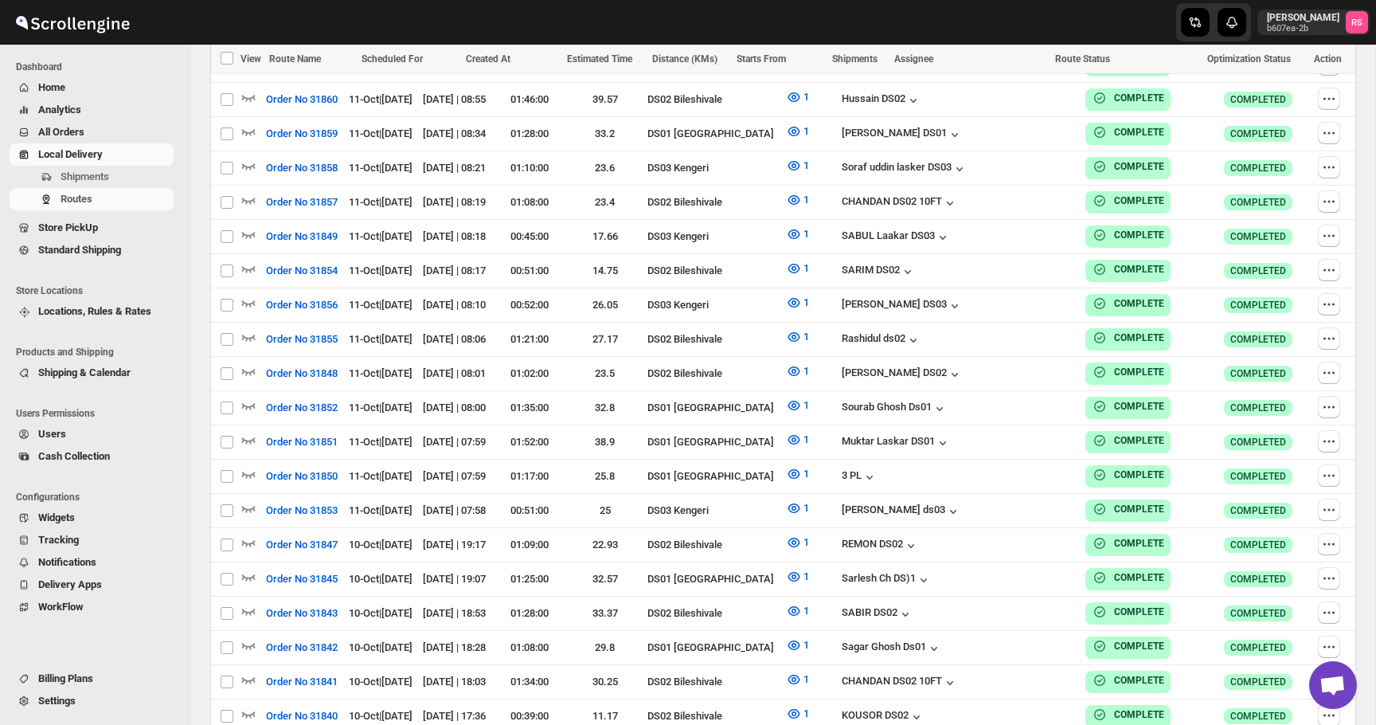
checkbox input "false"
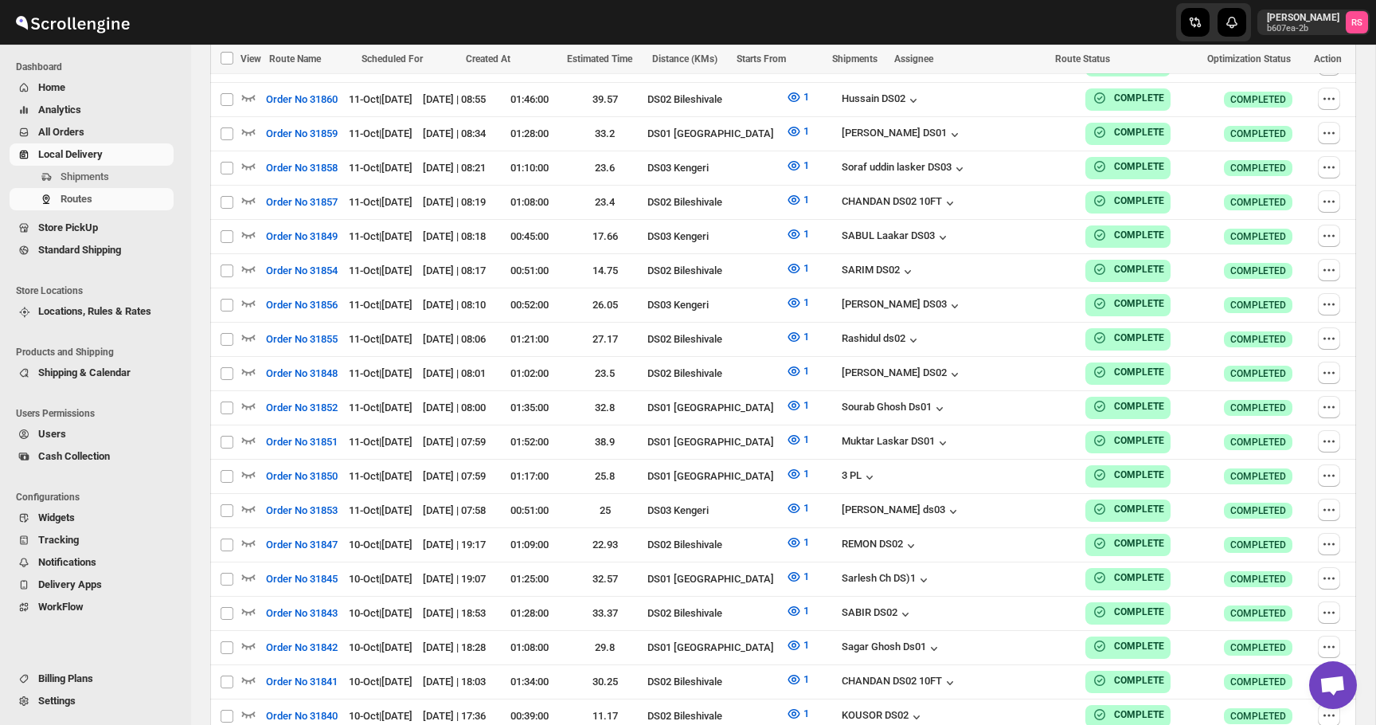
checkbox input "false"
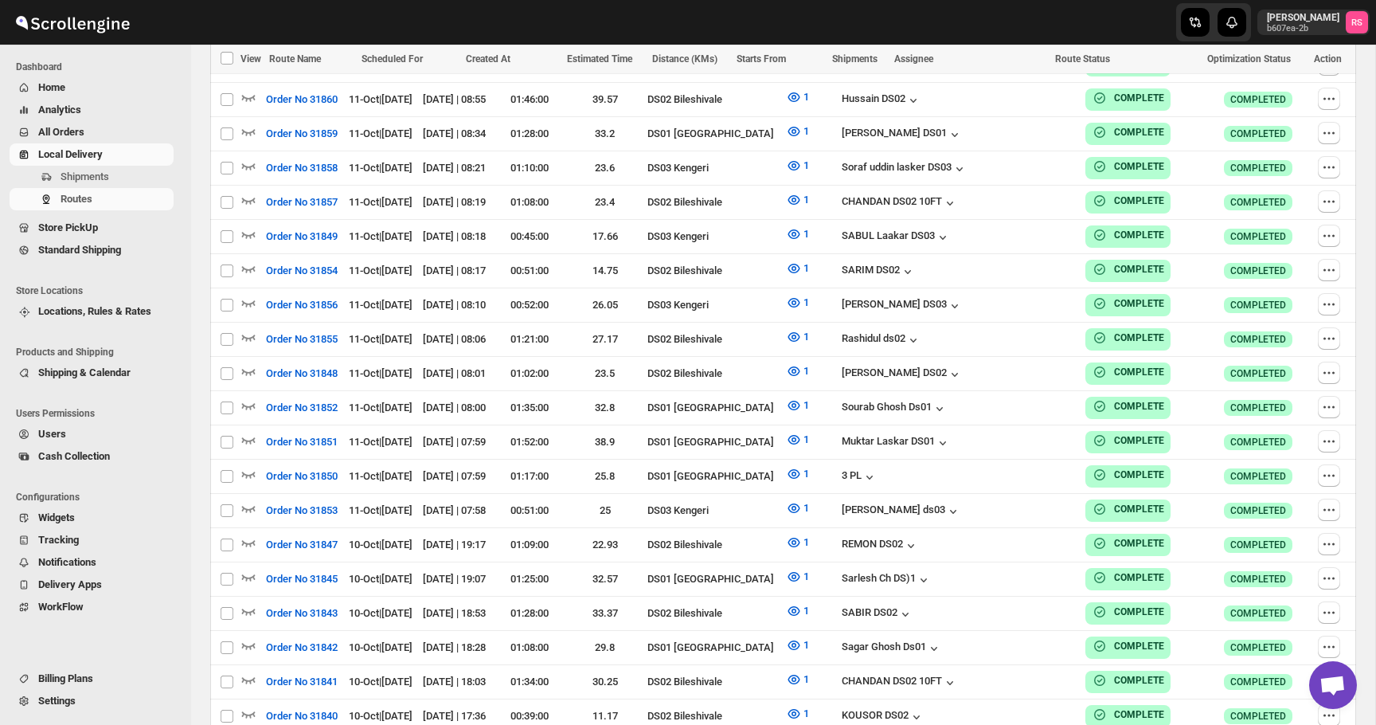
checkbox input "false"
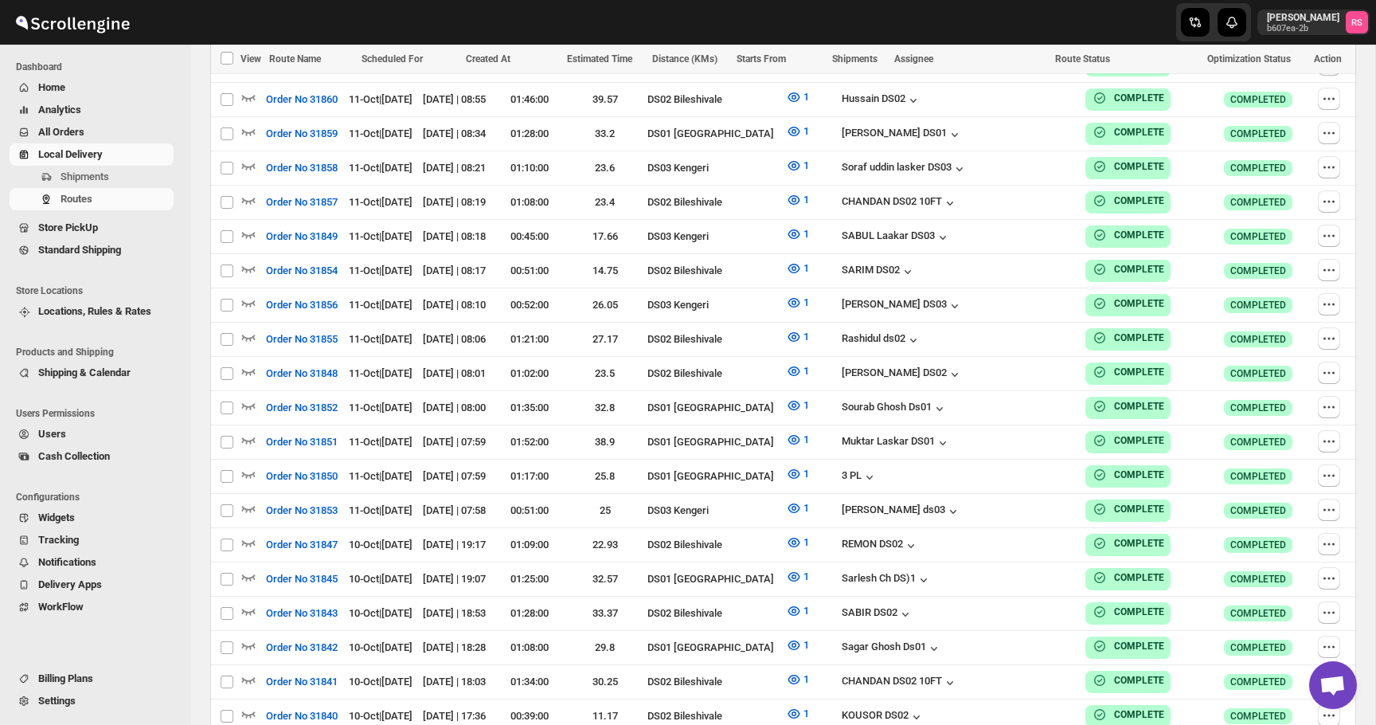
checkbox input "false"
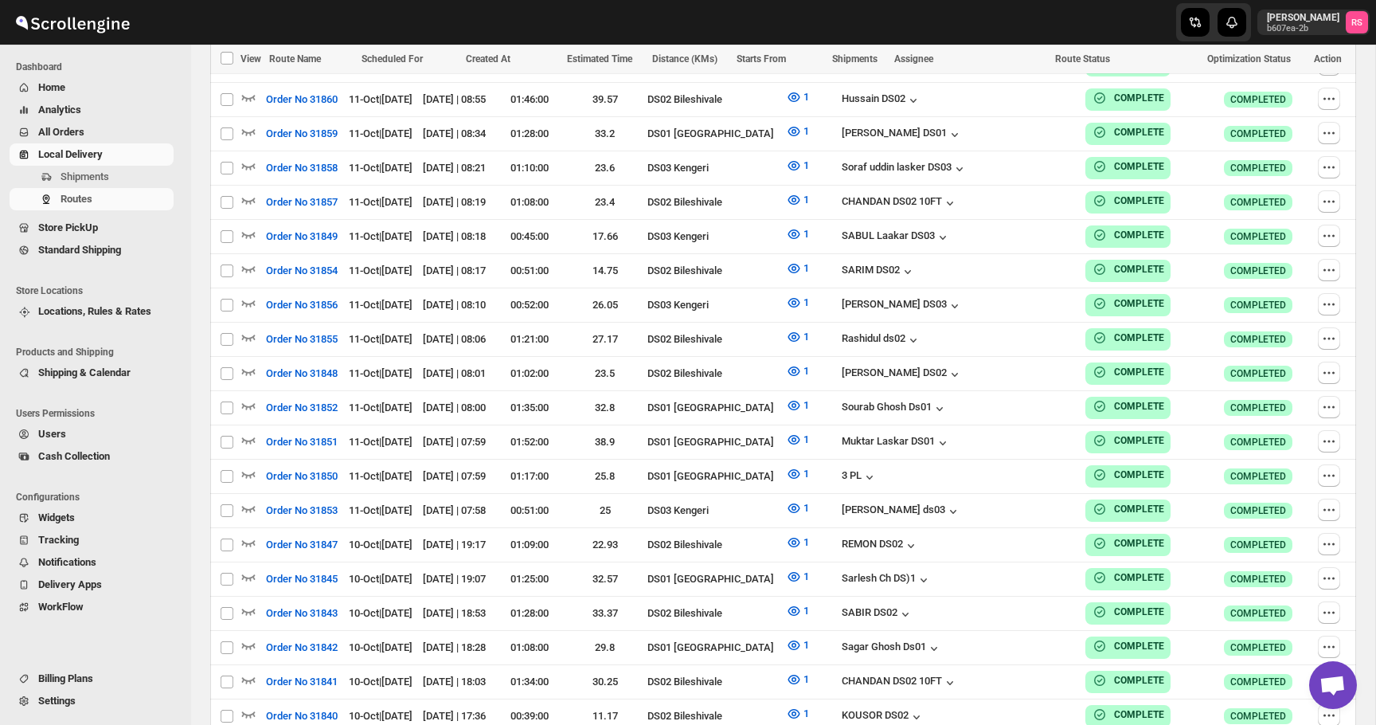
checkbox input "false"
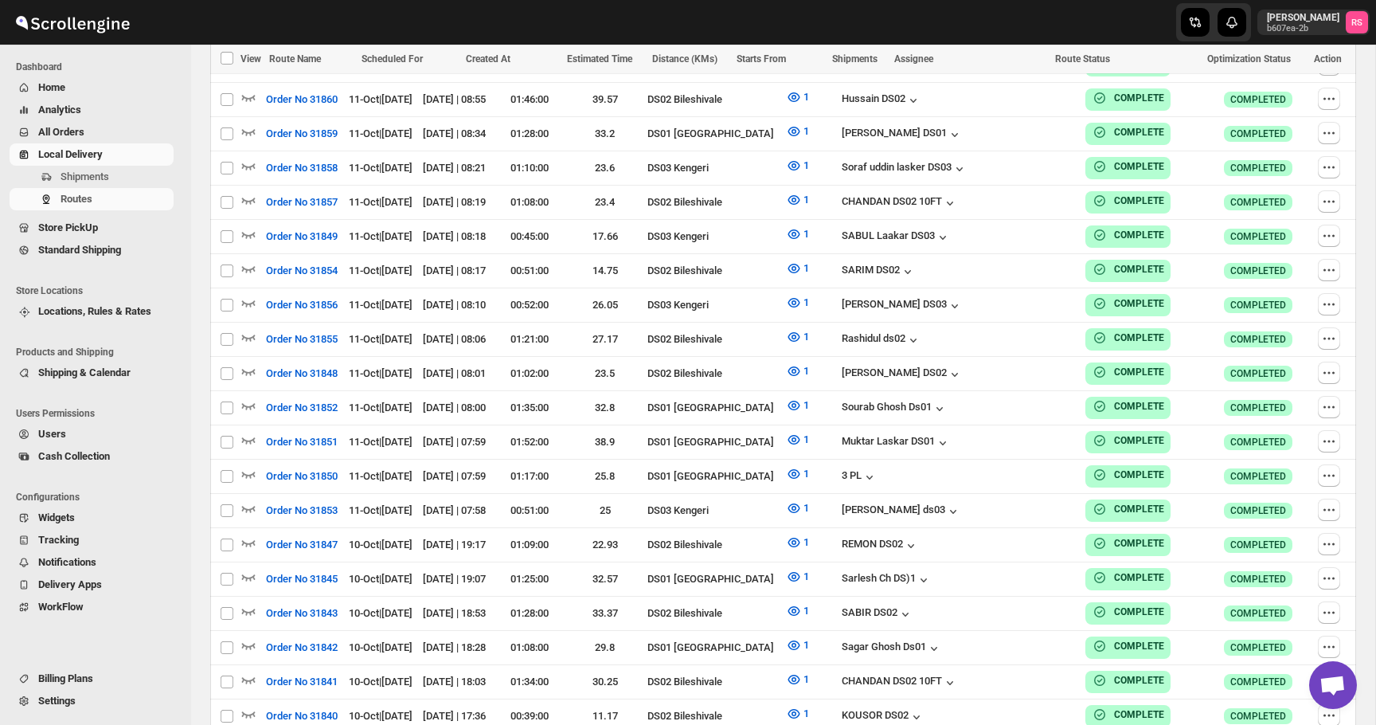
checkbox input "false"
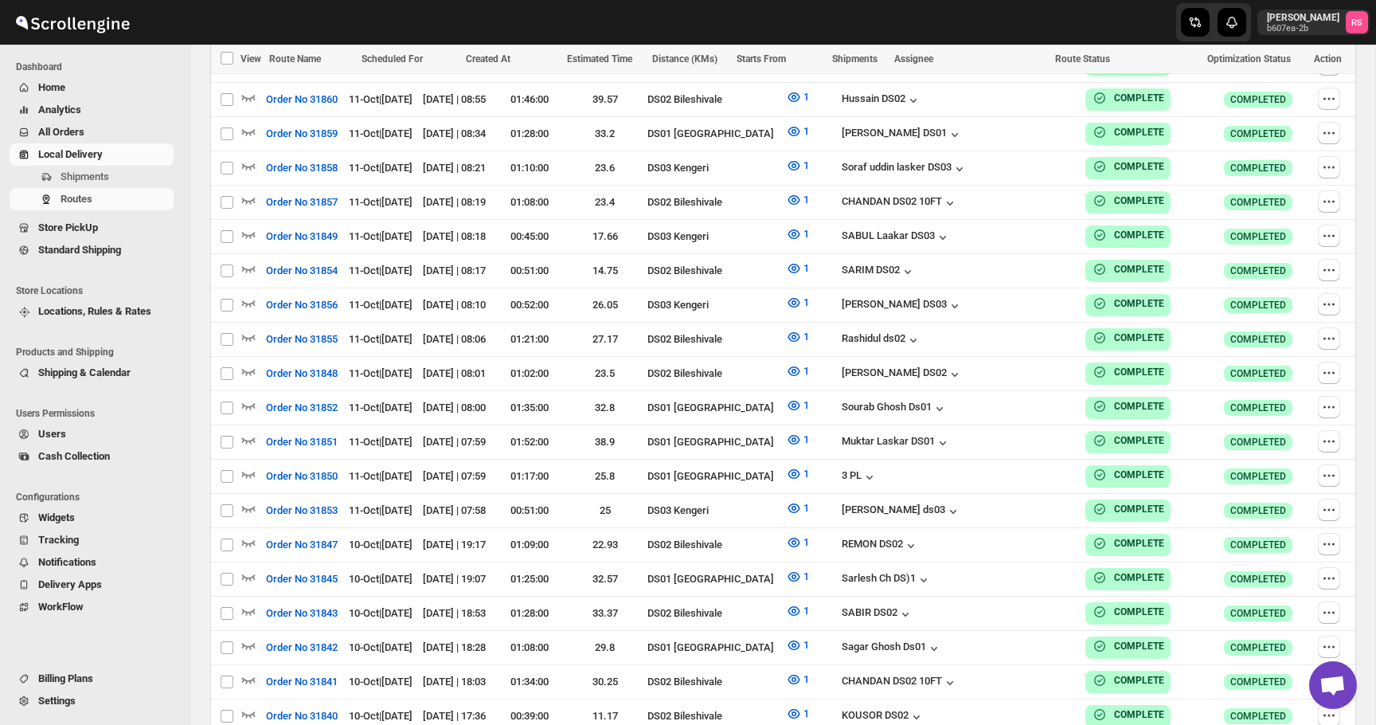
checkbox input "false"
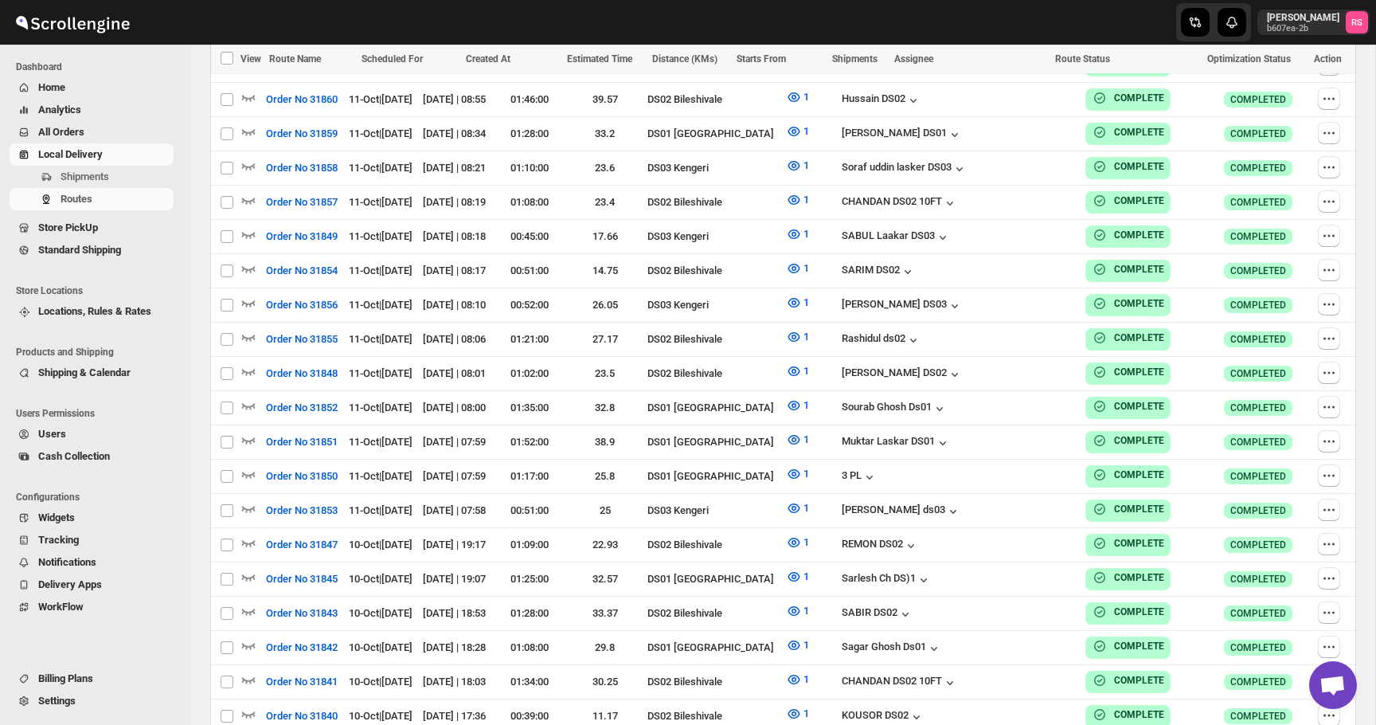
checkbox input "false"
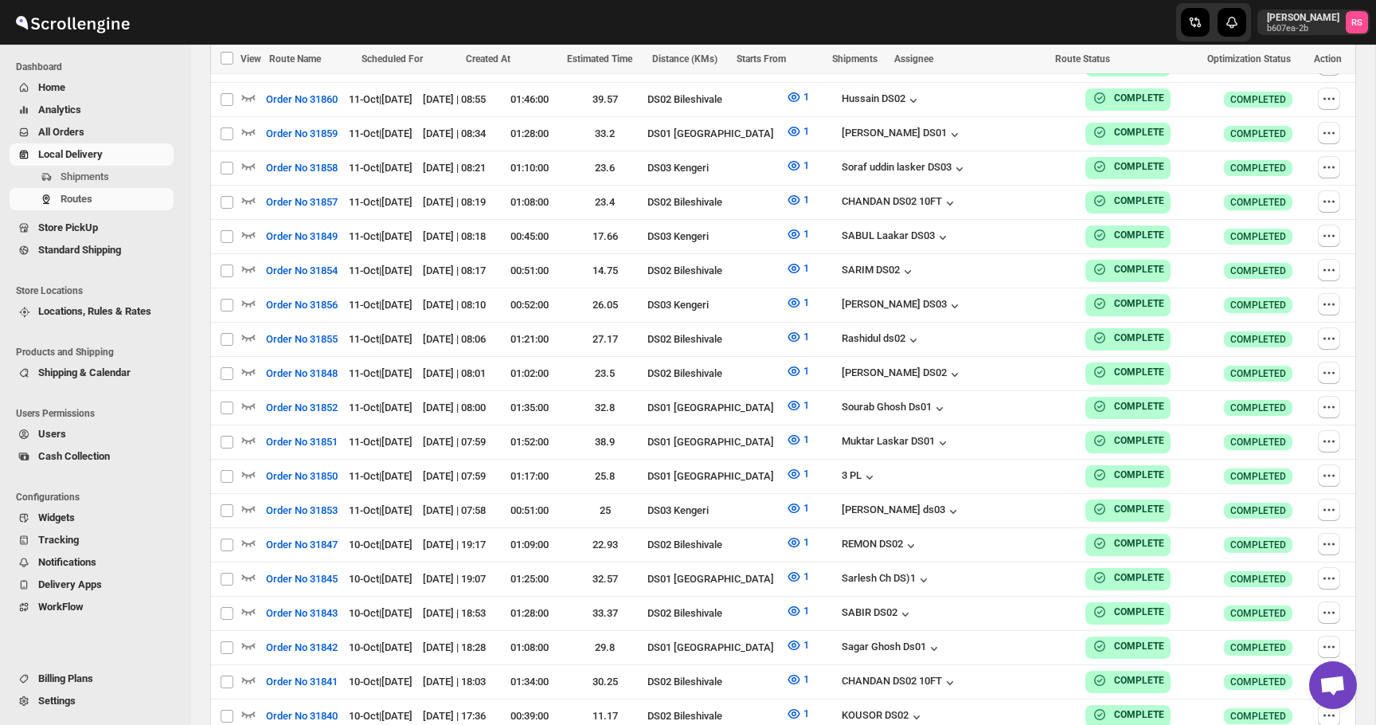
checkbox input "false"
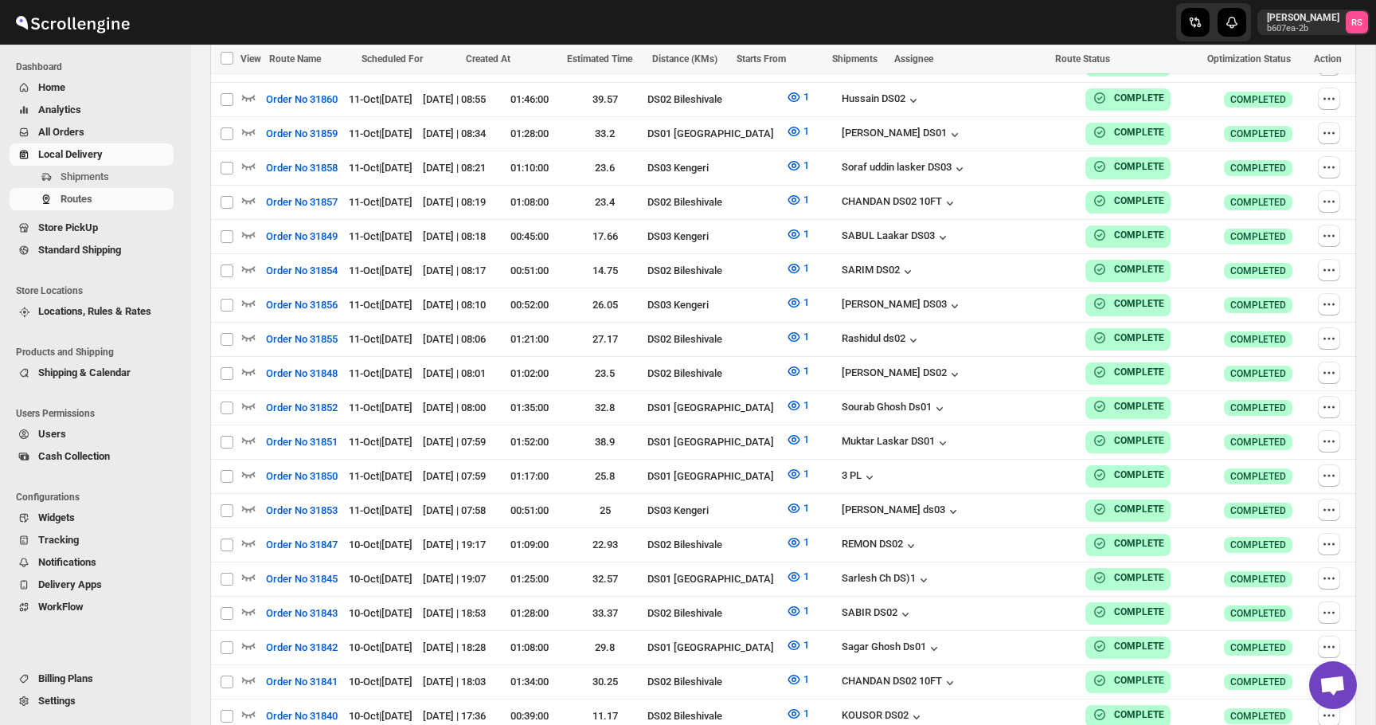
checkbox input "false"
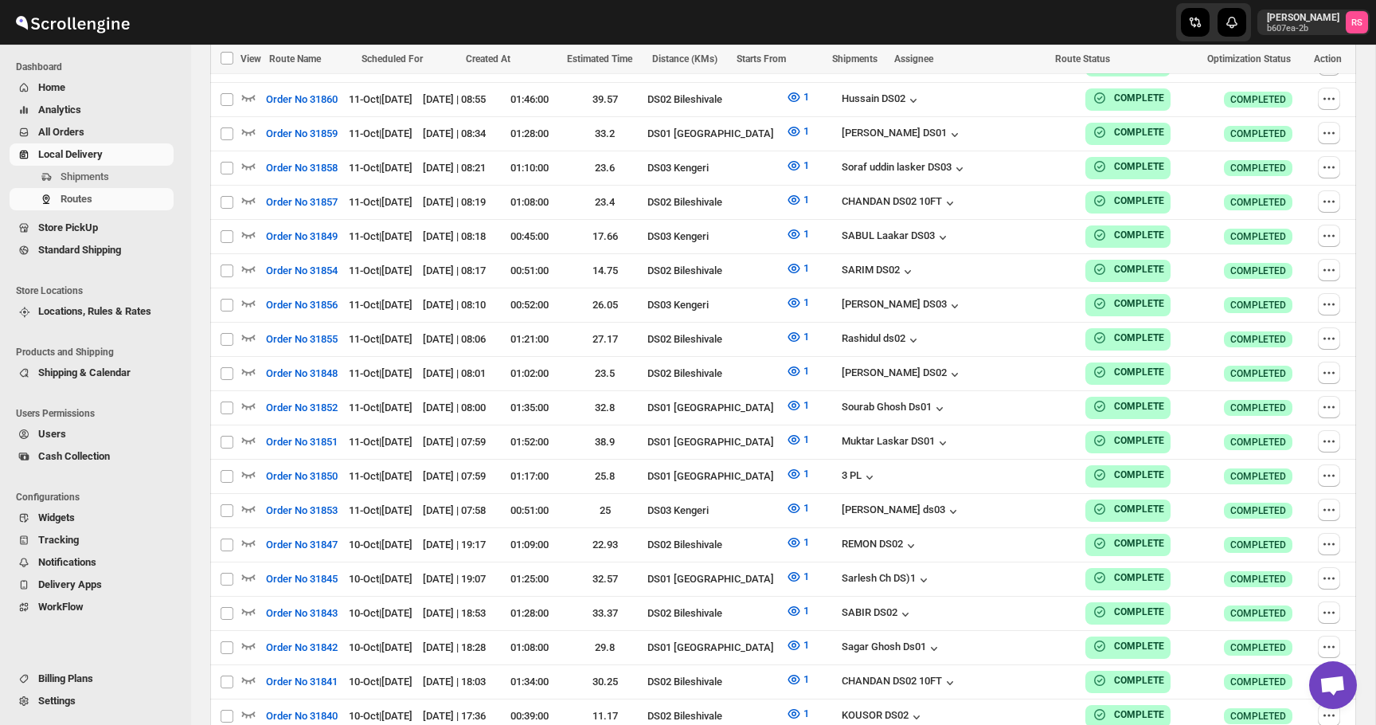
checkbox input "false"
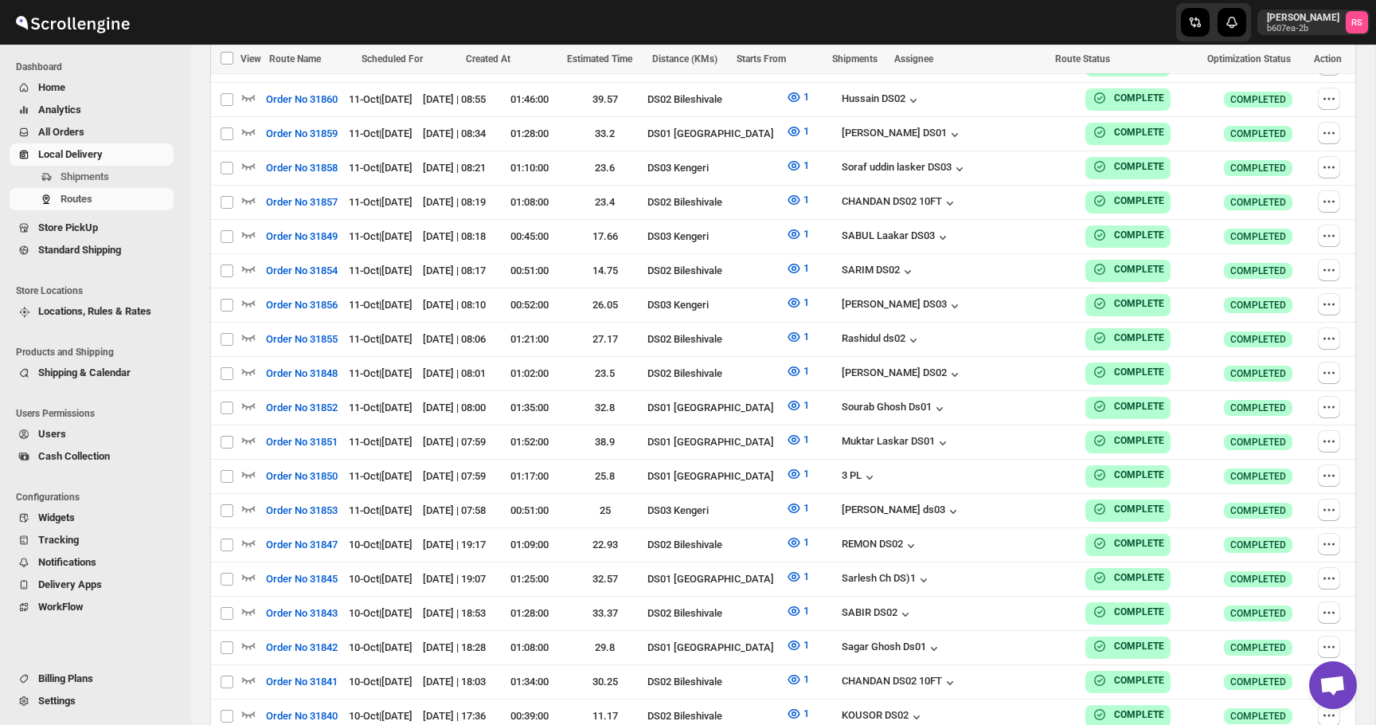
checkbox input "false"
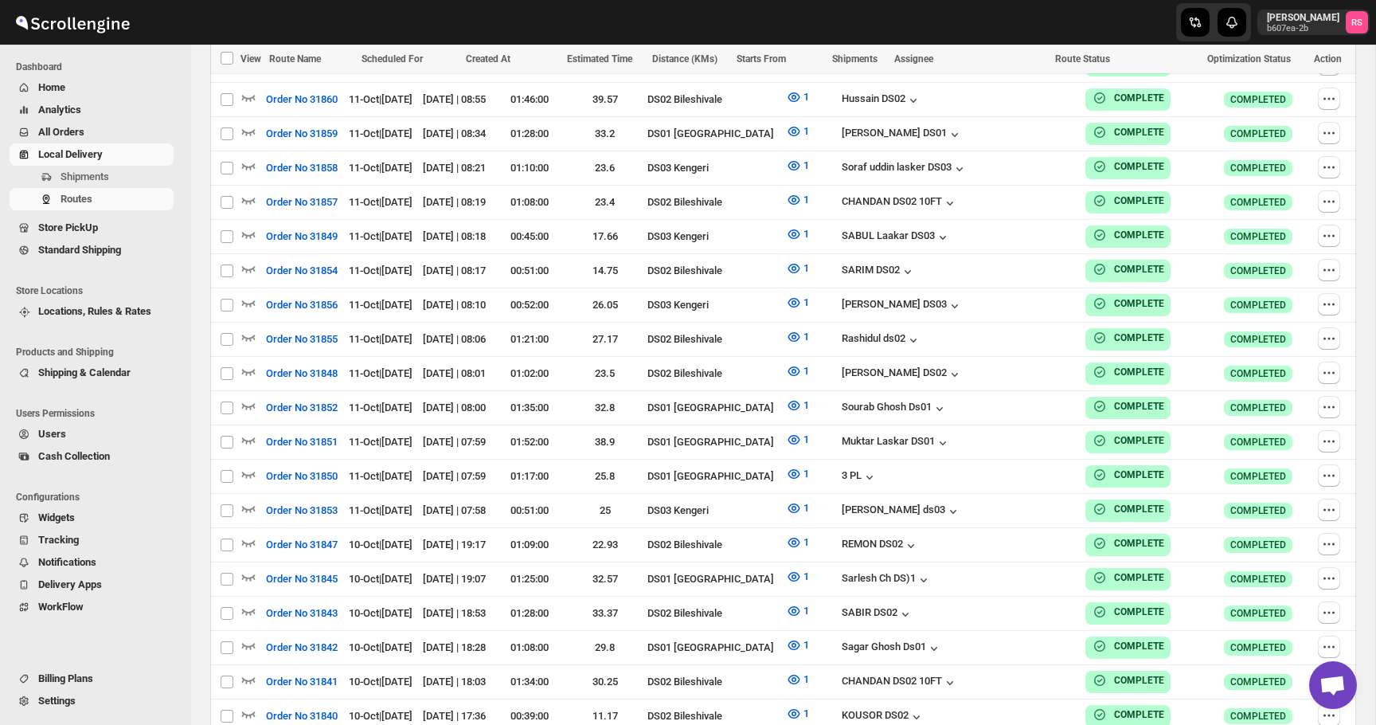
checkbox input "false"
